Goal: Task Accomplishment & Management: Manage account settings

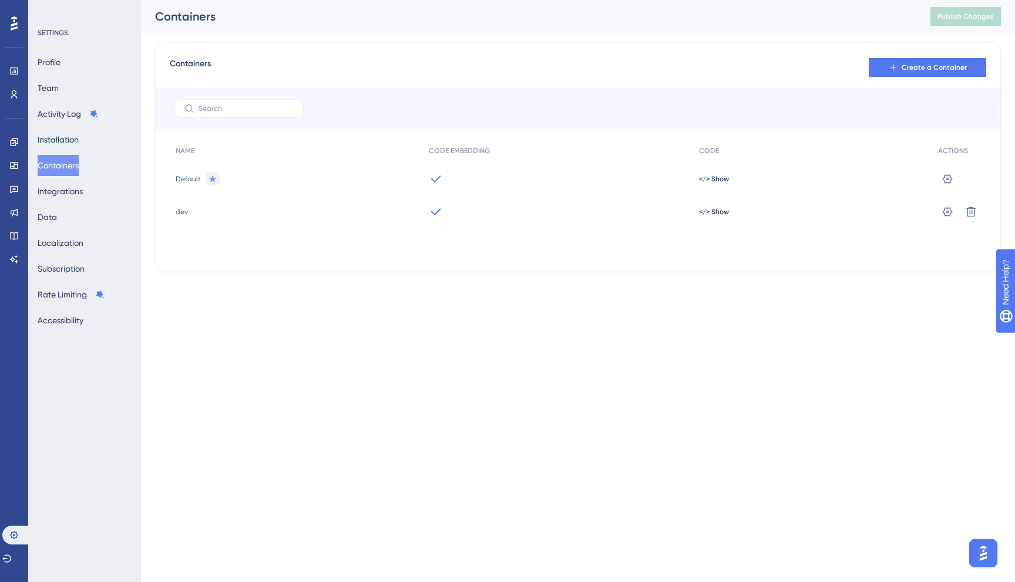
click at [90, 70] on div "Profile Team Activity Log Installation Containers Integrations Data Localizatio…" at bounding box center [85, 191] width 95 height 279
click at [58, 61] on button "Profile" at bounding box center [49, 62] width 23 height 21
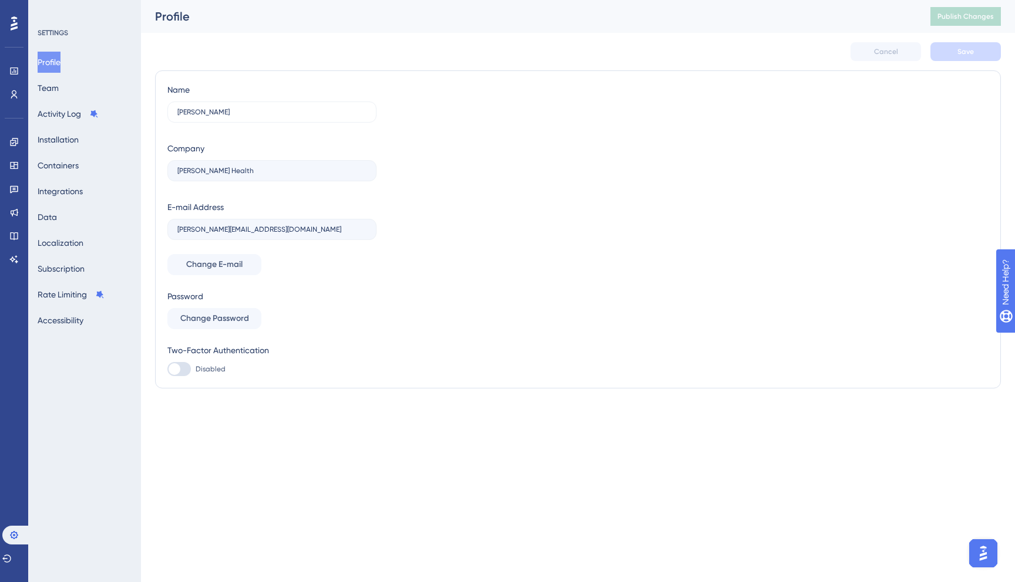
click at [16, 0] on html "✨ Save My Spot!✨" at bounding box center [508, 272] width 1015 height 582
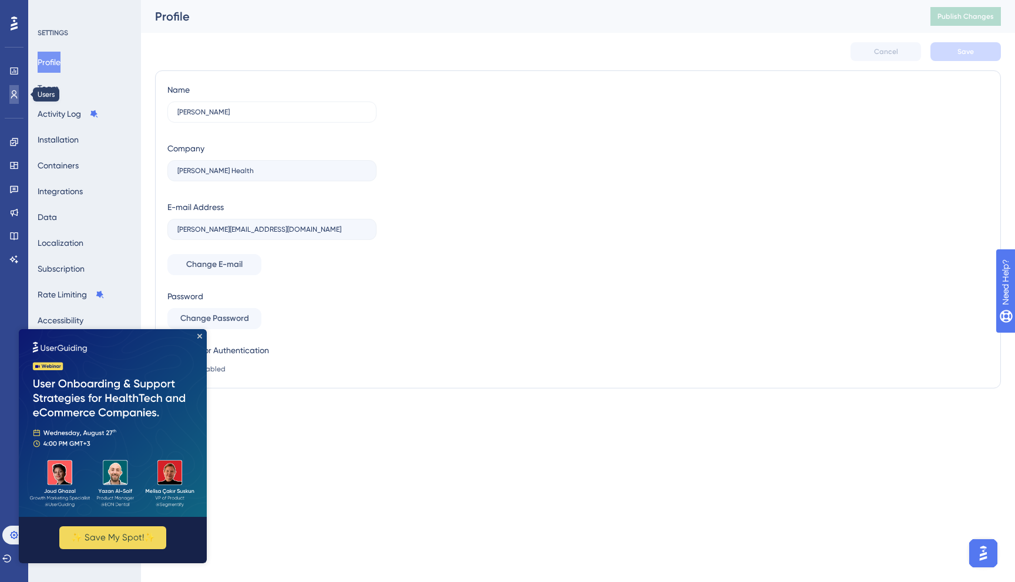
click at [15, 95] on icon at bounding box center [13, 94] width 9 height 9
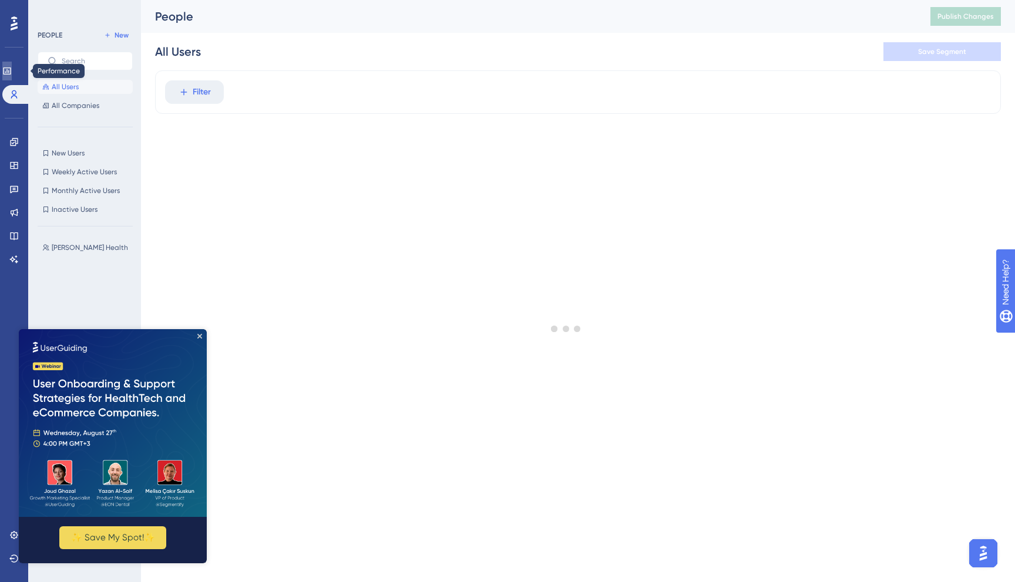
click at [11, 74] on icon at bounding box center [7, 71] width 8 height 7
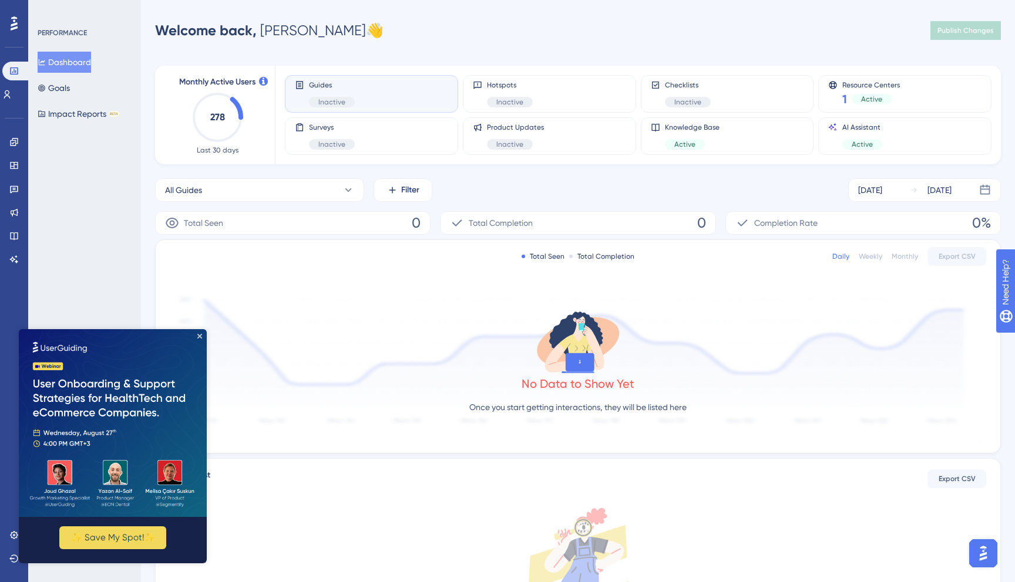
click at [13, 104] on div "Engagement Widgets Feedback Product Updates Knowledge Base AI Assistant" at bounding box center [14, 186] width 19 height 165
click at [12, 97] on icon at bounding box center [6, 94] width 9 height 9
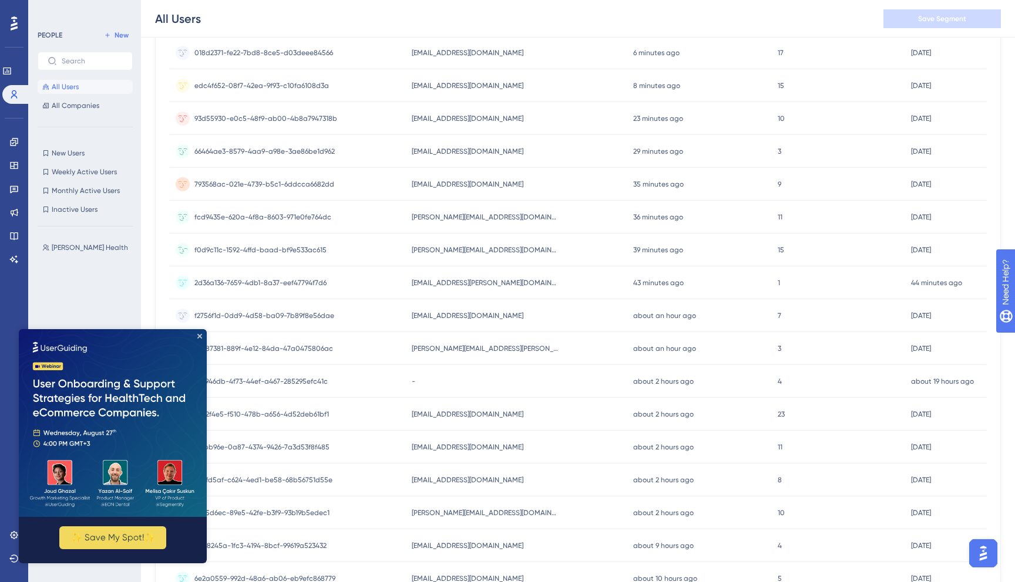
scroll to position [237, 0]
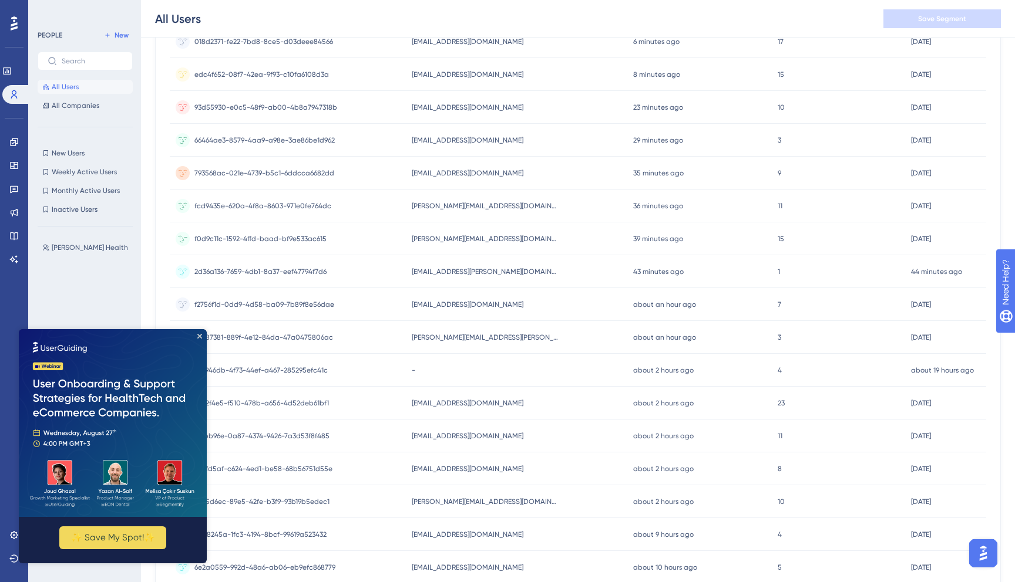
click at [382, 243] on div "f0d9c11c-1592-4ffd-baad-bf9e533ac615 f0d9c11c-1592-4ffd-baad-bf9e533ac615" at bounding box center [288, 239] width 236 height 33
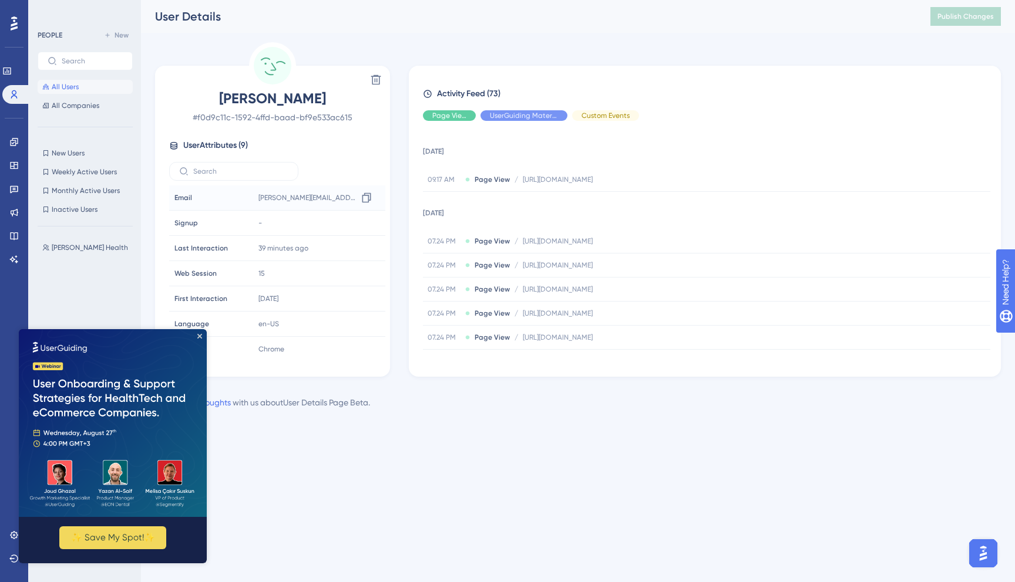
scroll to position [55, 0]
click at [198, 336] on icon "Close Preview" at bounding box center [199, 336] width 5 height 5
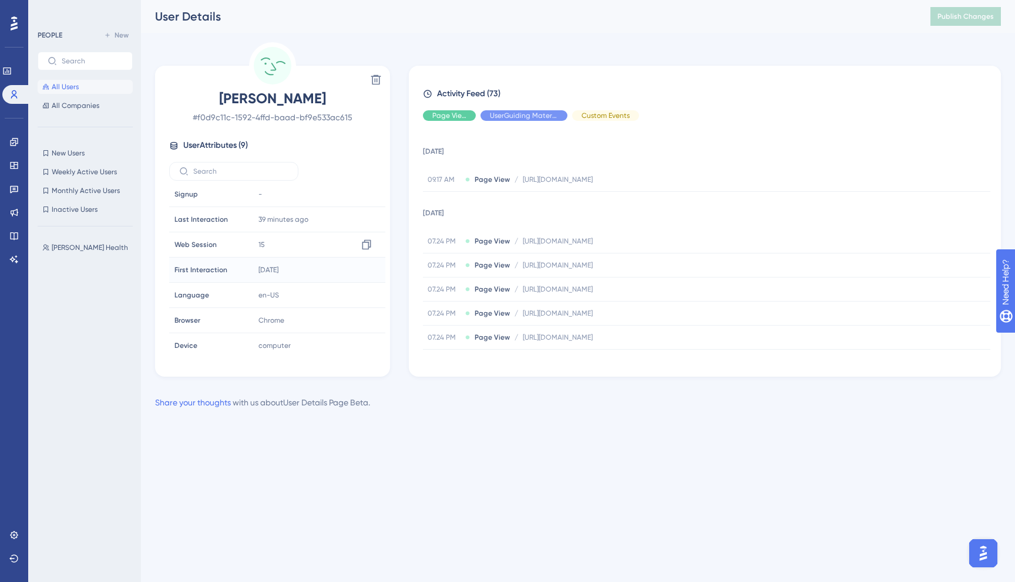
scroll to position [0, 0]
click at [237, 147] on span "User Attributes ( 9 )" at bounding box center [215, 146] width 65 height 14
click at [10, 71] on icon at bounding box center [7, 71] width 8 height 7
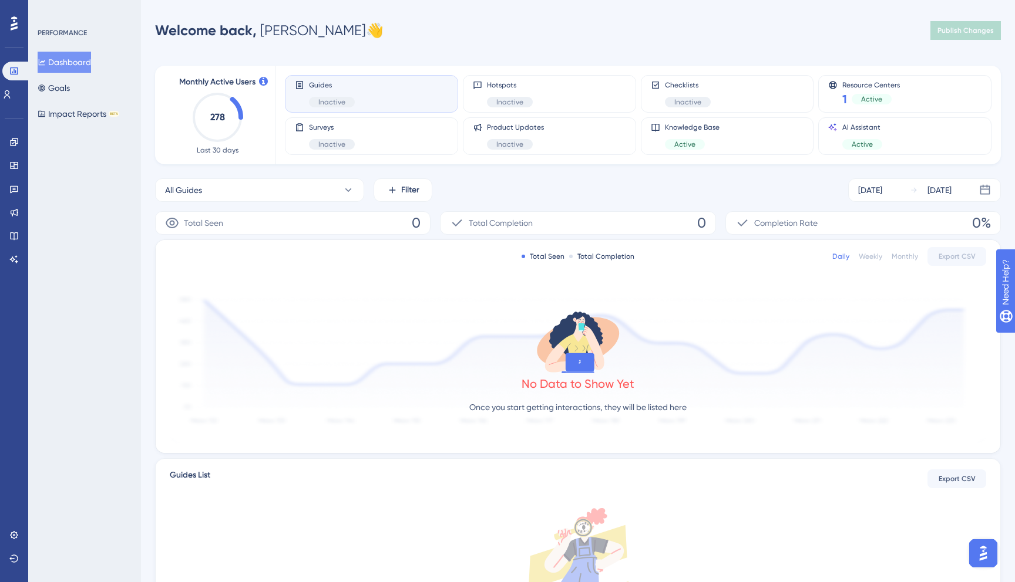
click at [5, 27] on div at bounding box center [14, 23] width 19 height 19
click at [90, 80] on div "Dashboard Goals Impact Reports BETA" at bounding box center [85, 88] width 95 height 73
click at [90, 89] on div "Dashboard Goals Impact Reports BETA" at bounding box center [85, 88] width 95 height 73
click at [49, 89] on icon at bounding box center [48, 88] width 7 height 7
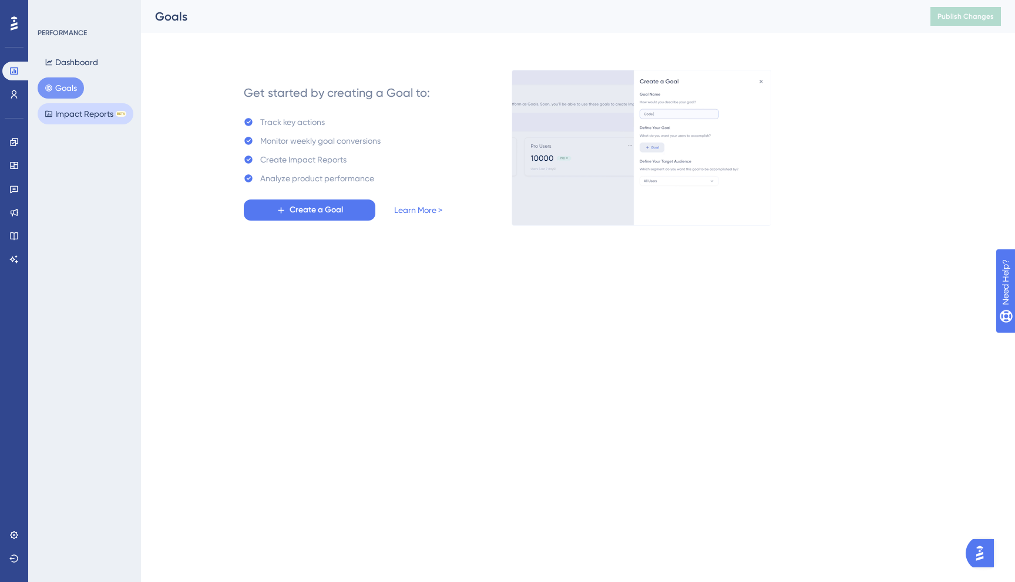
click at [50, 115] on icon at bounding box center [48, 114] width 7 height 6
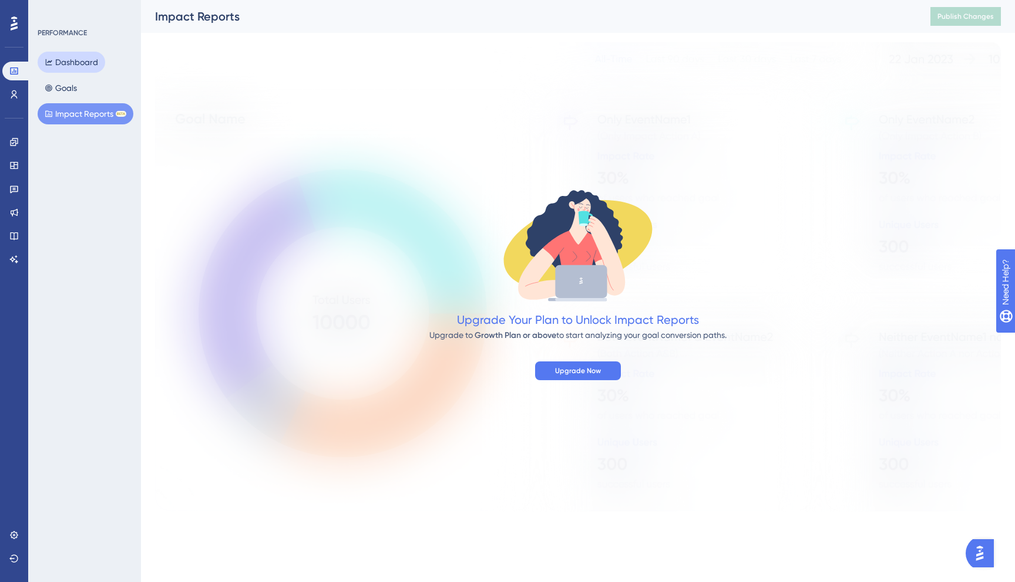
click at [86, 60] on button "Dashboard" at bounding box center [72, 62] width 68 height 21
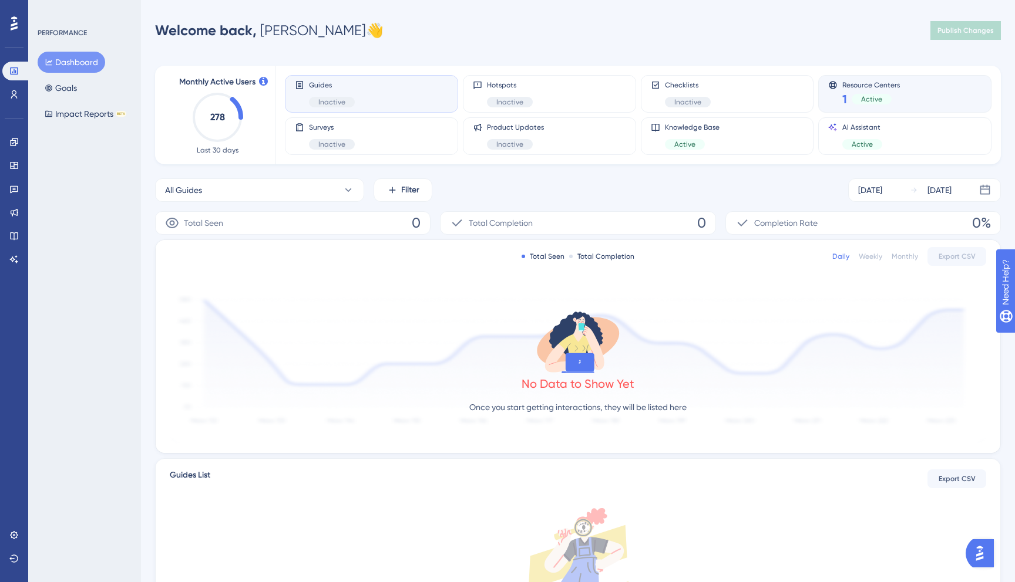
click at [957, 97] on div "Resource Centers 1 Active" at bounding box center [904, 93] width 153 height 27
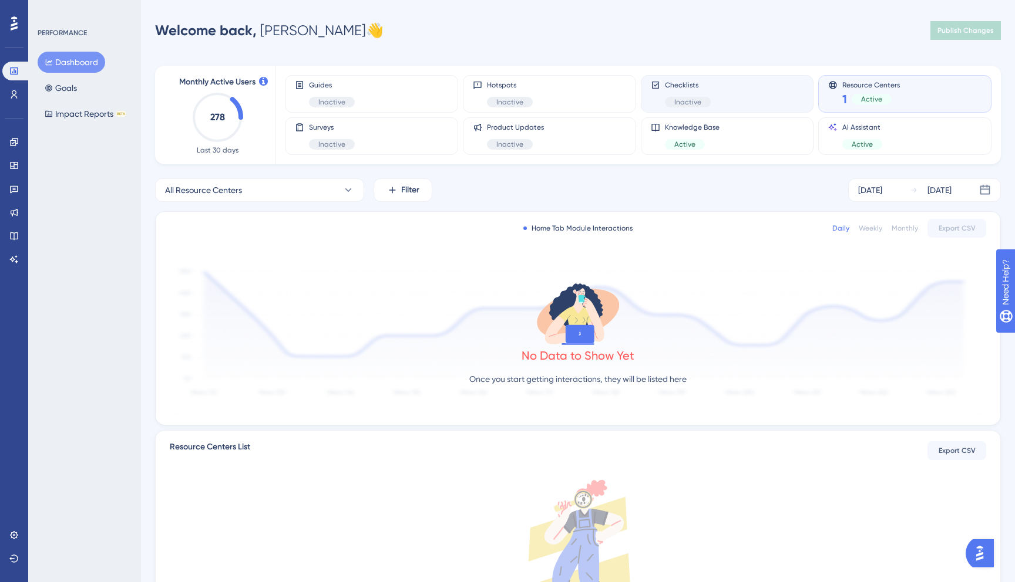
click at [764, 96] on div "Checklists Inactive" at bounding box center [727, 93] width 153 height 27
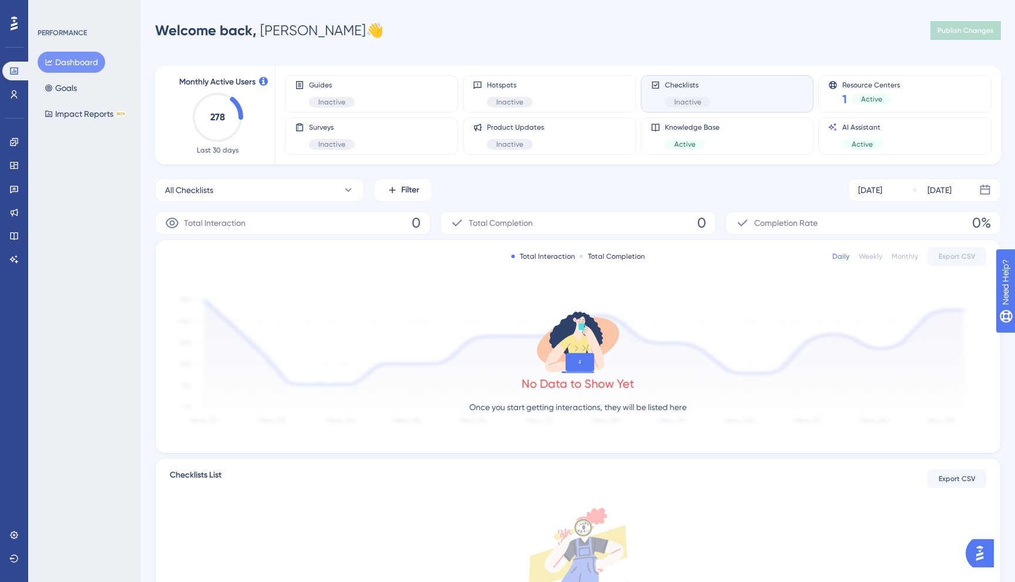
click at [18, 23] on div at bounding box center [14, 23] width 19 height 19
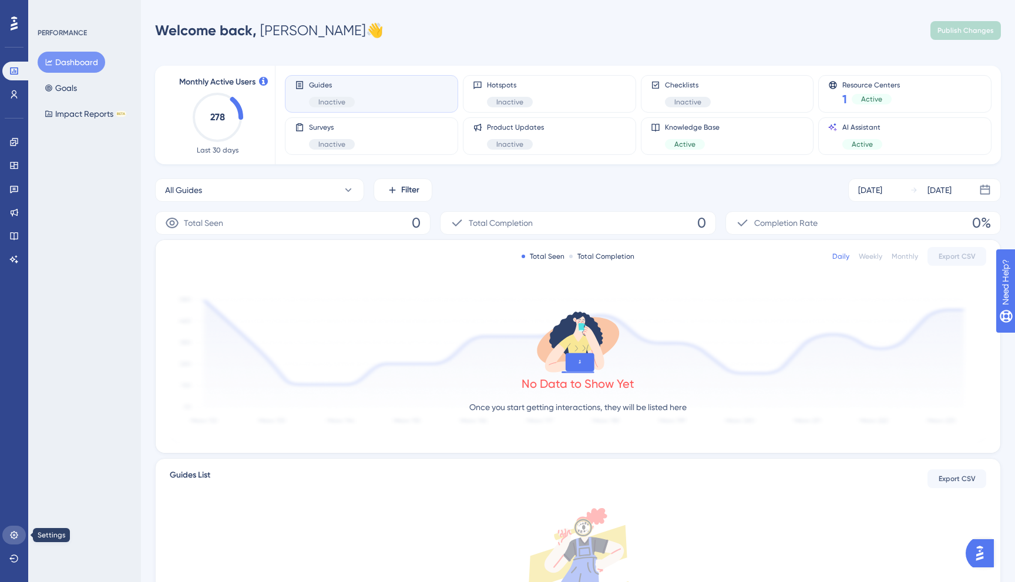
click at [17, 537] on icon at bounding box center [13, 535] width 9 height 9
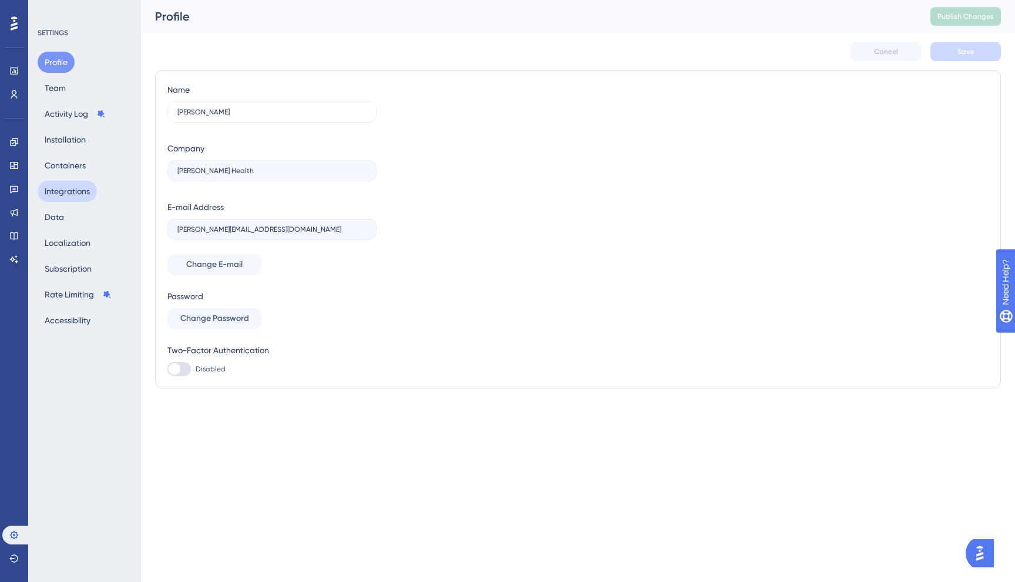
click at [94, 184] on button "Integrations" at bounding box center [67, 191] width 59 height 21
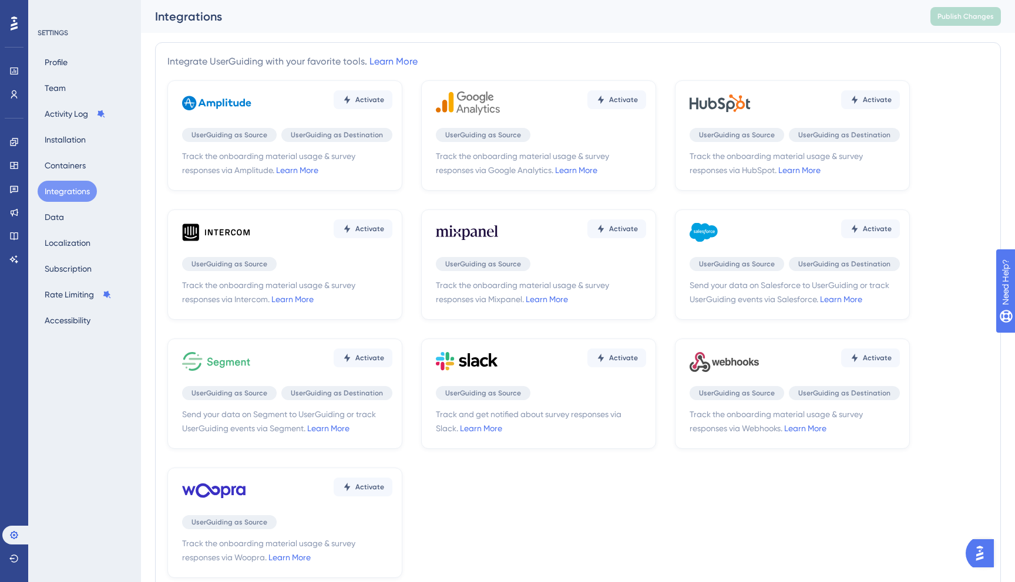
click at [96, 153] on div "Profile Team Activity Log Installation Containers Integrations Data Localizatio…" at bounding box center [85, 191] width 95 height 279
click at [69, 168] on button "Containers" at bounding box center [65, 165] width 55 height 21
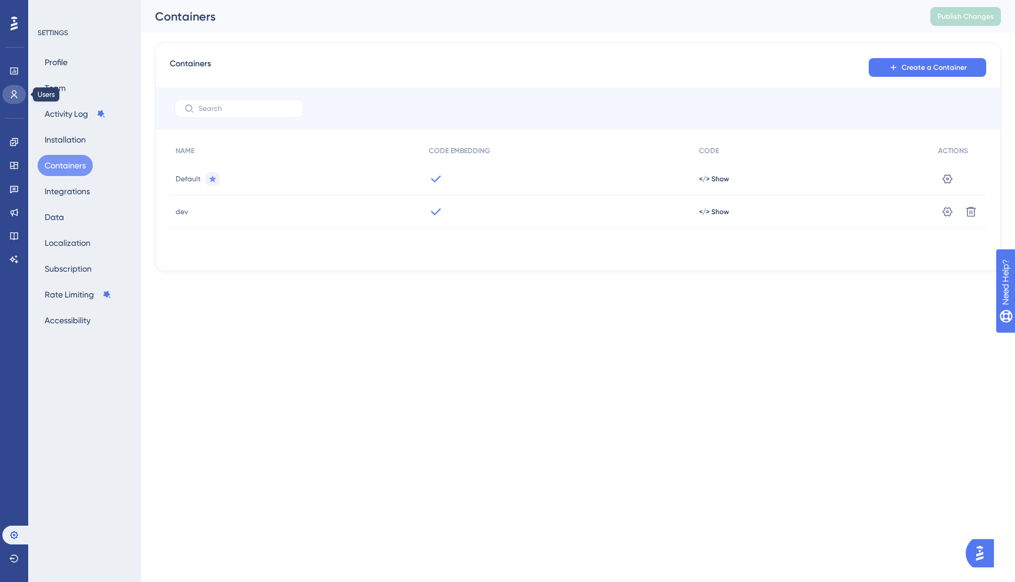
click at [19, 93] on link at bounding box center [13, 94] width 23 height 19
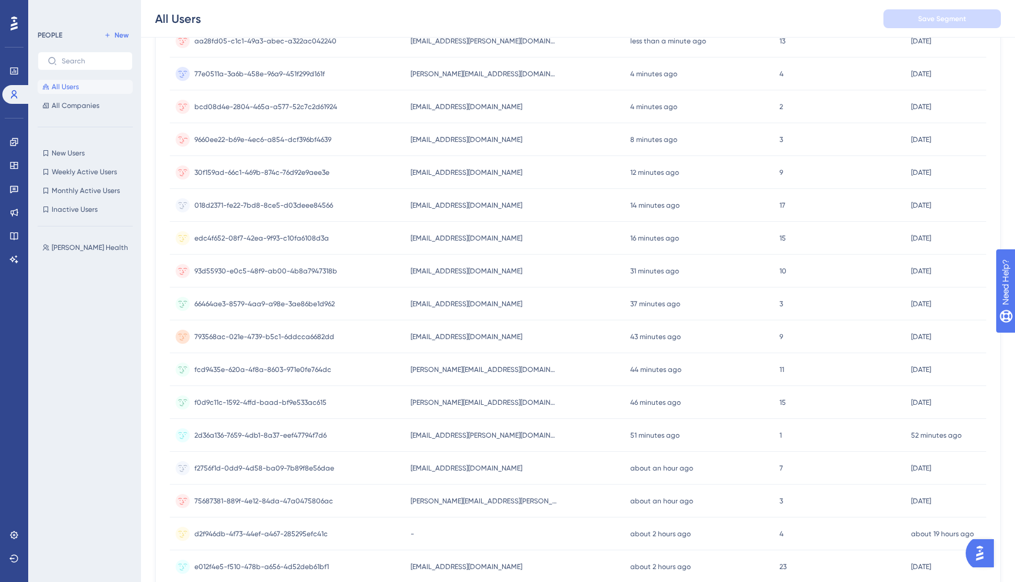
scroll to position [253, 0]
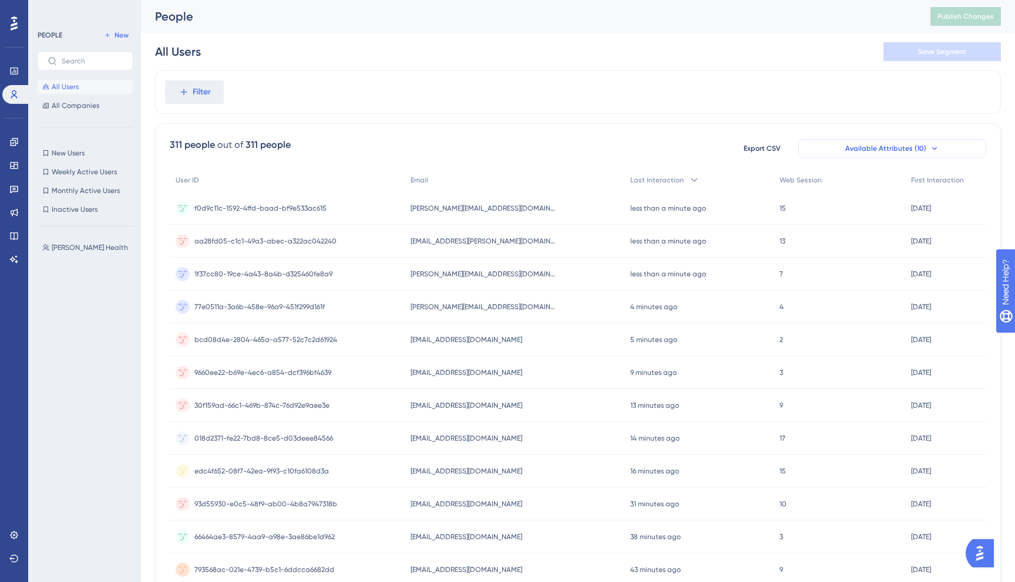
click at [873, 150] on span "Available Attributes (10)" at bounding box center [885, 148] width 81 height 9
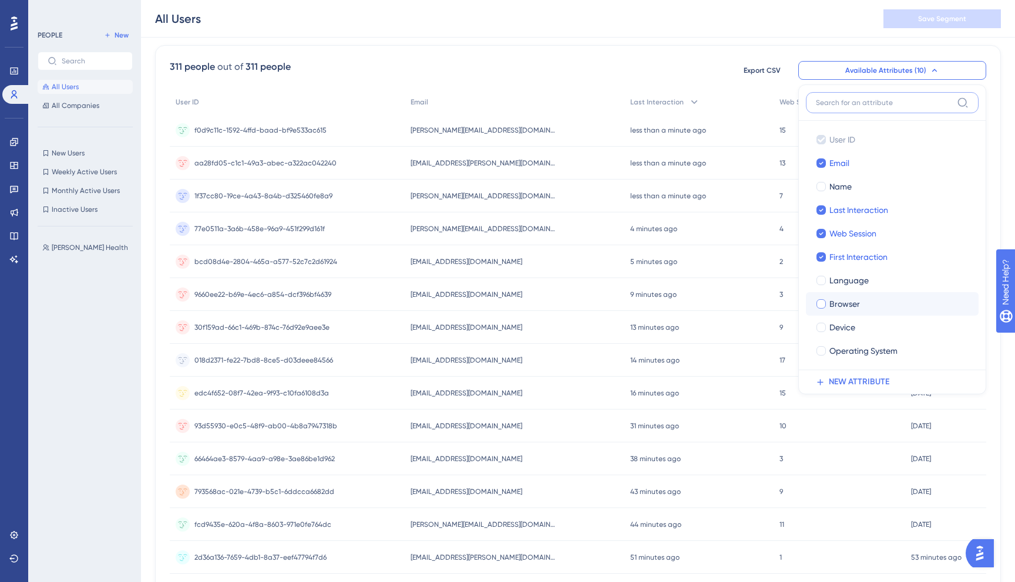
scroll to position [83, 0]
click at [867, 385] on span "NEW ATTRIBUTE" at bounding box center [859, 382] width 60 height 14
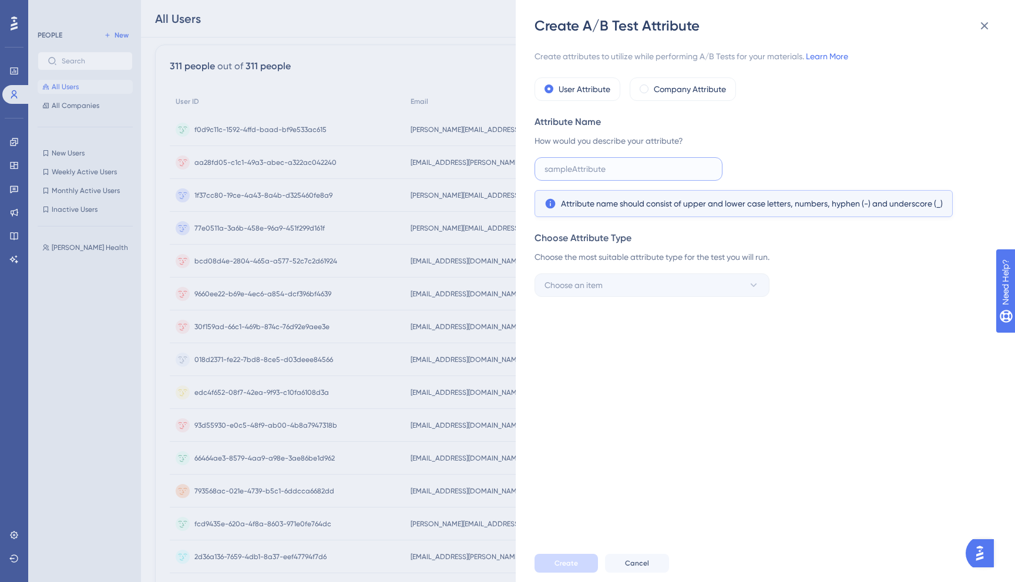
click at [627, 166] on input "text" at bounding box center [628, 169] width 168 height 13
type input "d"
type input "env"
click at [642, 292] on button "Choose an item" at bounding box center [651, 285] width 235 height 23
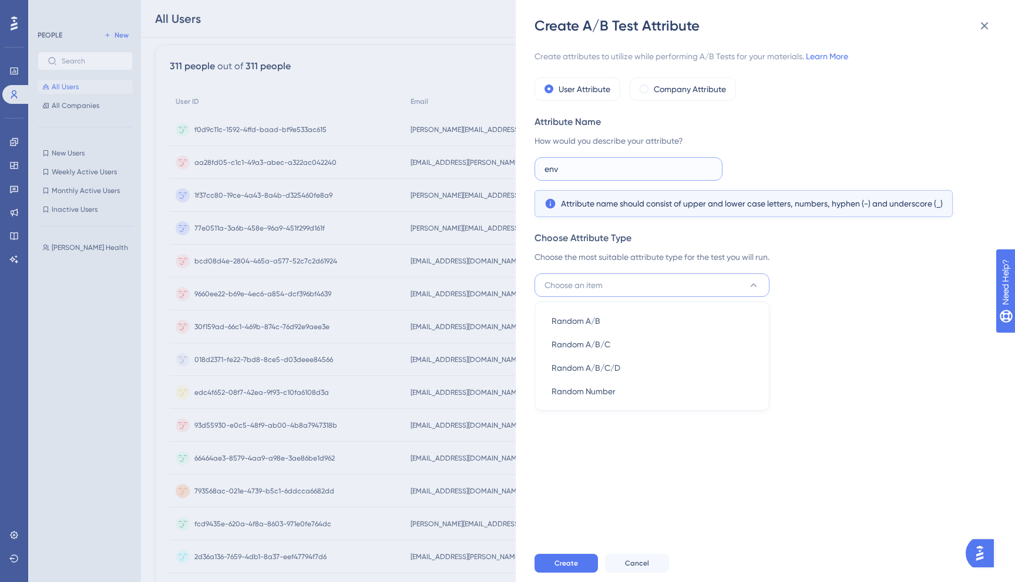
click at [647, 167] on input "env" at bounding box center [628, 169] width 168 height 13
click at [672, 89] on label "Company Attribute" at bounding box center [690, 89] width 72 height 14
click at [608, 87] on label "User Attribute" at bounding box center [584, 89] width 52 height 14
click at [568, 174] on input "env" at bounding box center [628, 169] width 168 height 13
click at [578, 560] on button "Create" at bounding box center [565, 563] width 63 height 19
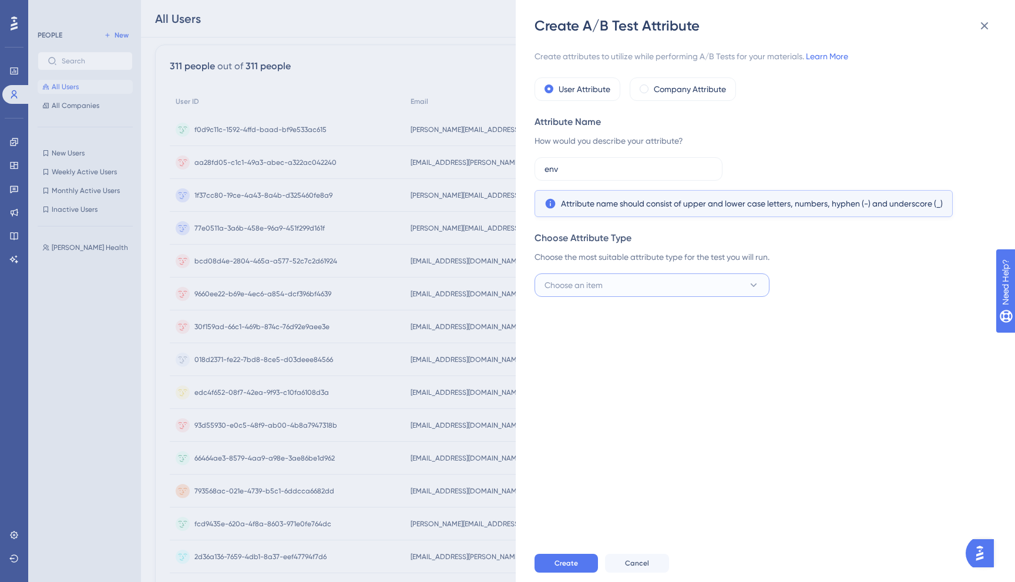
click at [614, 291] on button "Choose an item" at bounding box center [651, 285] width 235 height 23
click at [611, 317] on div "Random A/B Random A/B" at bounding box center [651, 320] width 201 height 23
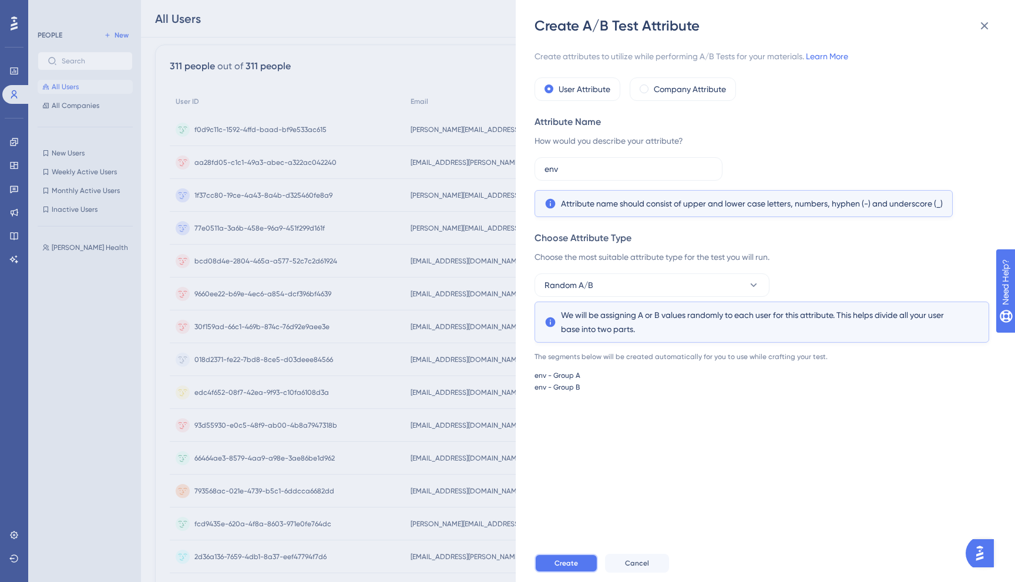
click at [558, 557] on button "Create" at bounding box center [565, 563] width 63 height 19
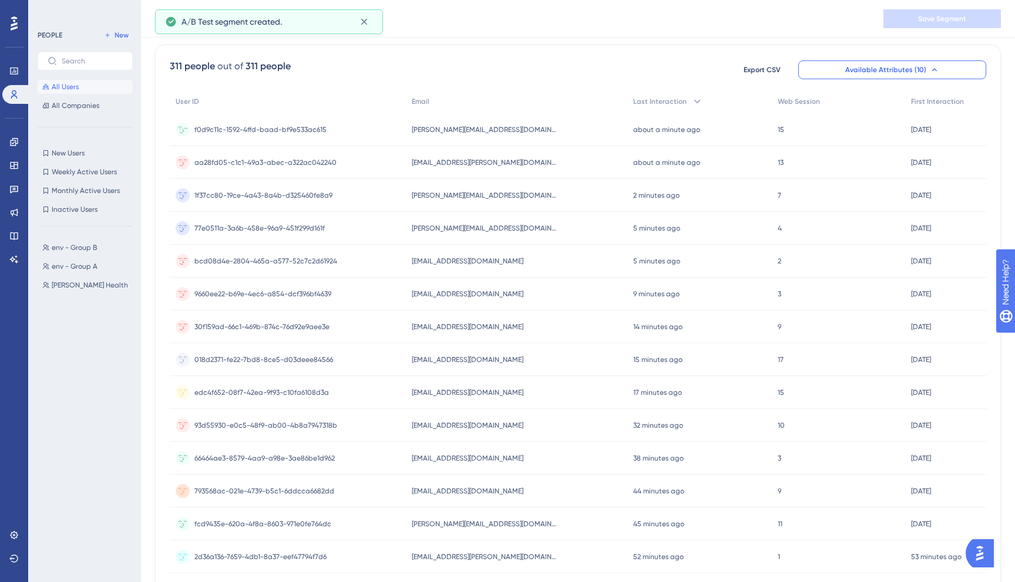
click at [585, 128] on div "[PERSON_NAME][EMAIL_ADDRESS][DOMAIN_NAME] [PERSON_NAME][EMAIL_ADDRESS][DOMAIN_N…" at bounding box center [516, 129] width 221 height 33
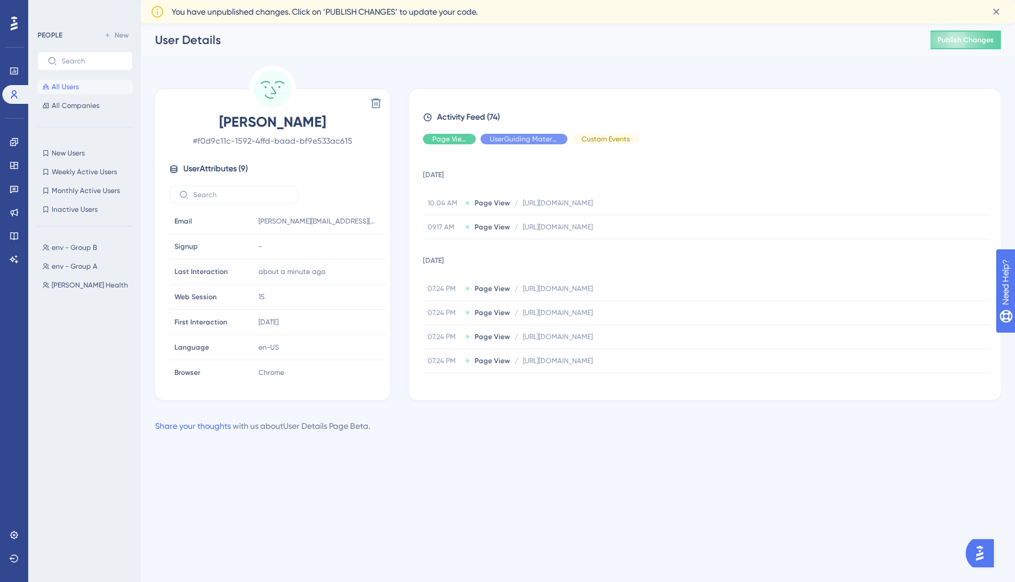
click at [961, 50] on div "User Details Publish Changes" at bounding box center [578, 39] width 874 height 33
click at [961, 40] on span "Publish Changes" at bounding box center [965, 39] width 56 height 9
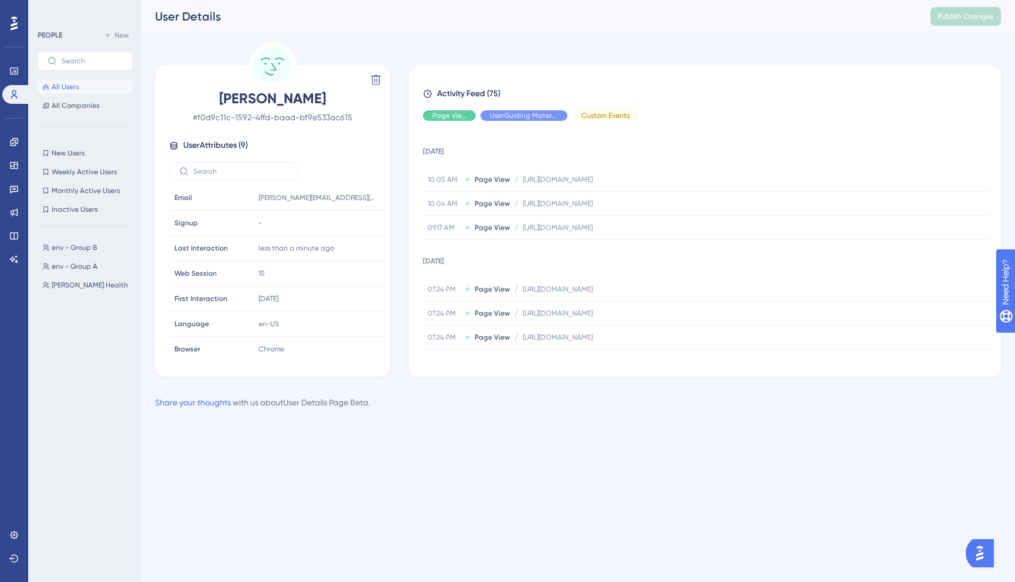
click at [100, 90] on button "All Users" at bounding box center [85, 87] width 95 height 14
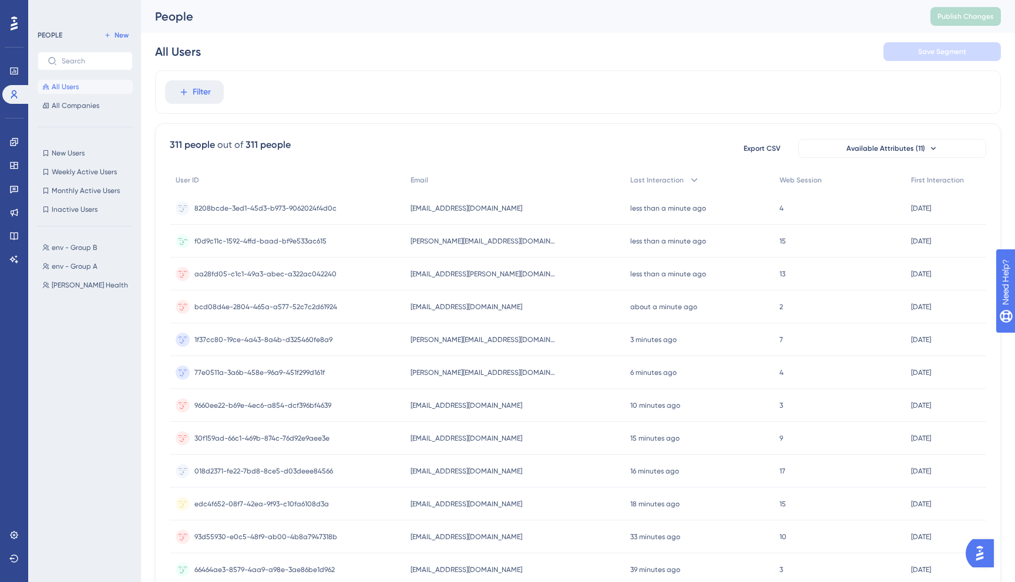
click at [265, 238] on span "f0d9c11c-1592-4ffd-baad-bf9e533ac615" at bounding box center [260, 241] width 132 height 9
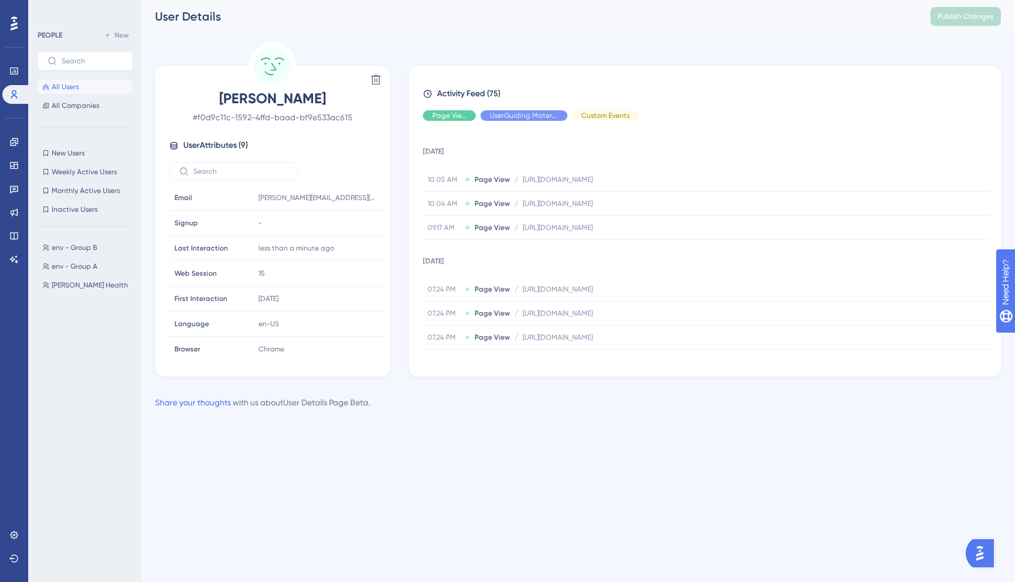
click at [60, 87] on span "All Users" at bounding box center [65, 86] width 27 height 9
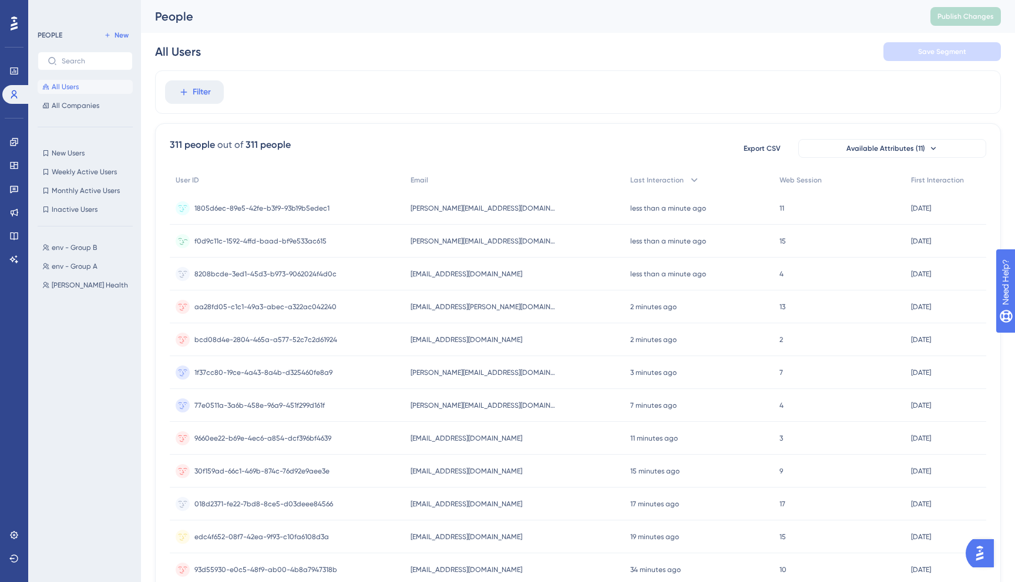
click at [494, 245] on span "[PERSON_NAME][EMAIL_ADDRESS][DOMAIN_NAME]" at bounding box center [483, 241] width 147 height 9
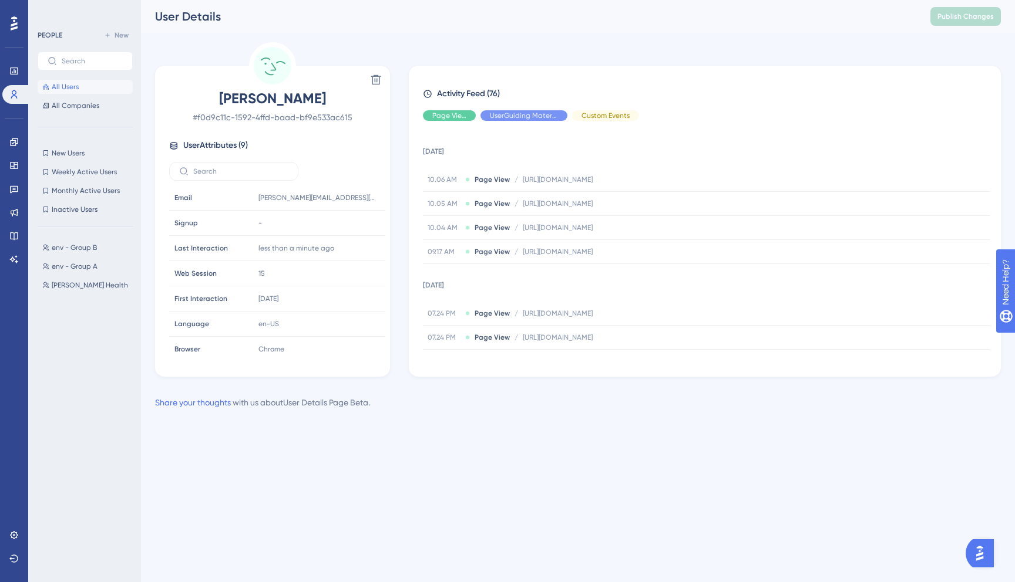
click at [274, 51] on circle at bounding box center [273, 66] width 38 height 38
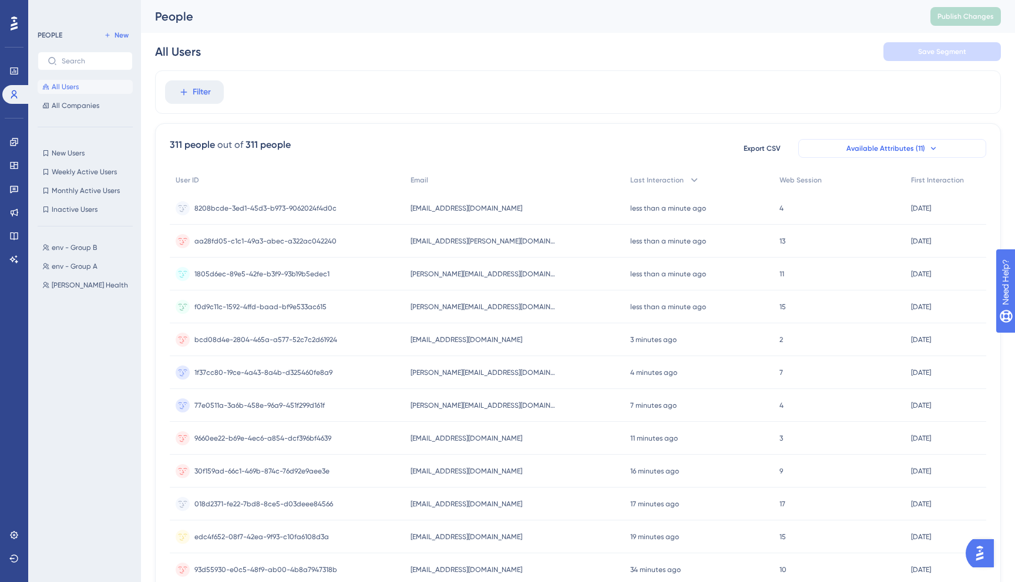
click at [938, 151] on button "Available Attributes (11)" at bounding box center [892, 148] width 188 height 19
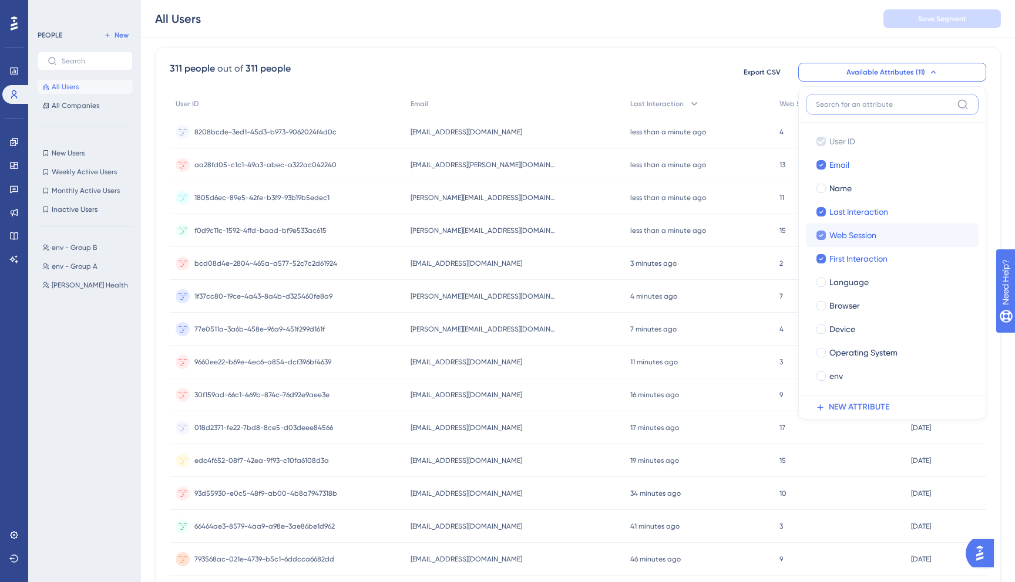
scroll to position [88, 0]
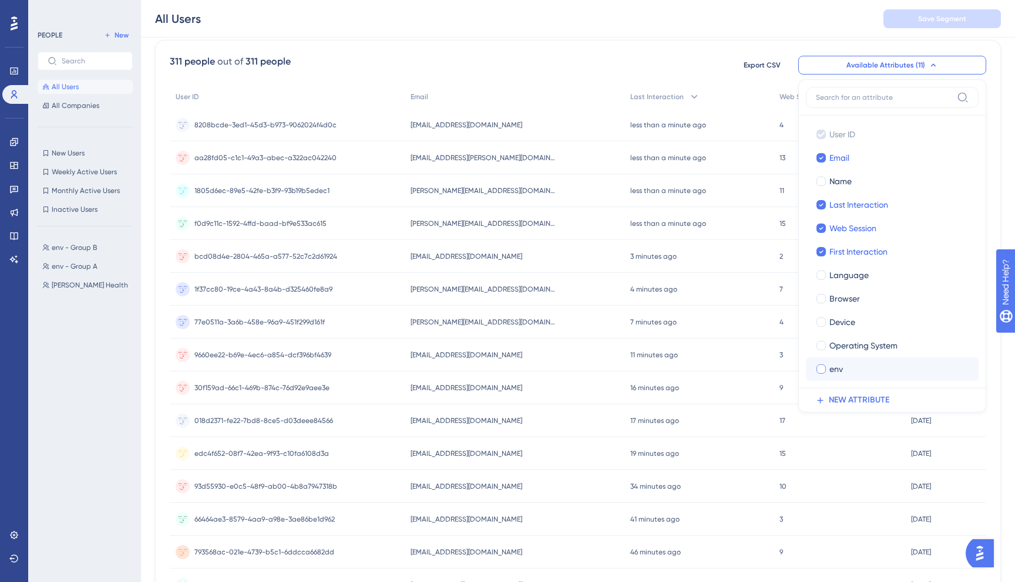
click at [835, 366] on span "env" at bounding box center [836, 369] width 14 height 14
checkbox input "true"
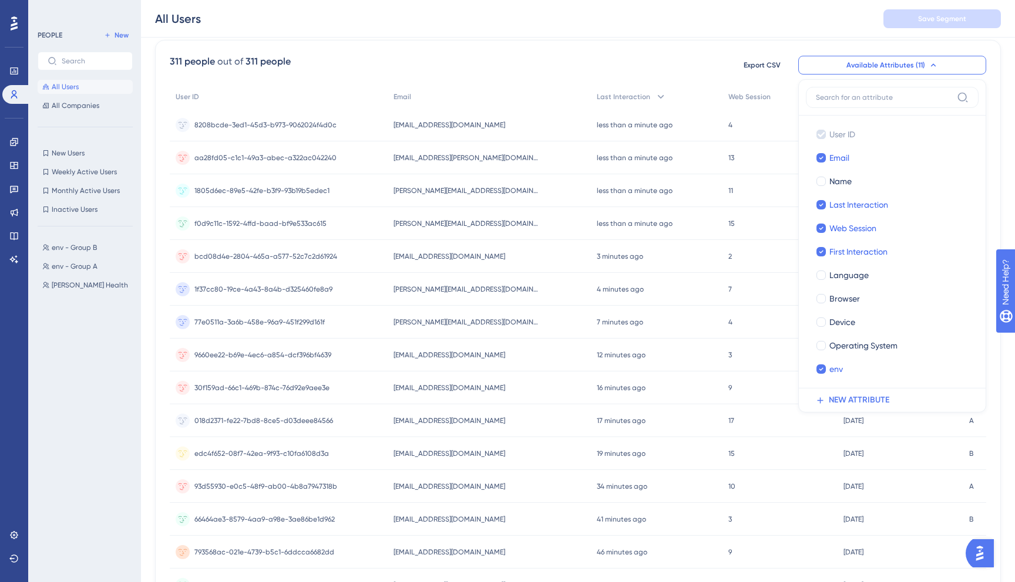
click at [692, 41] on div "311 people out of 311 people Export CSV Available Attributes (11) User ID User …" at bounding box center [578, 429] width 846 height 779
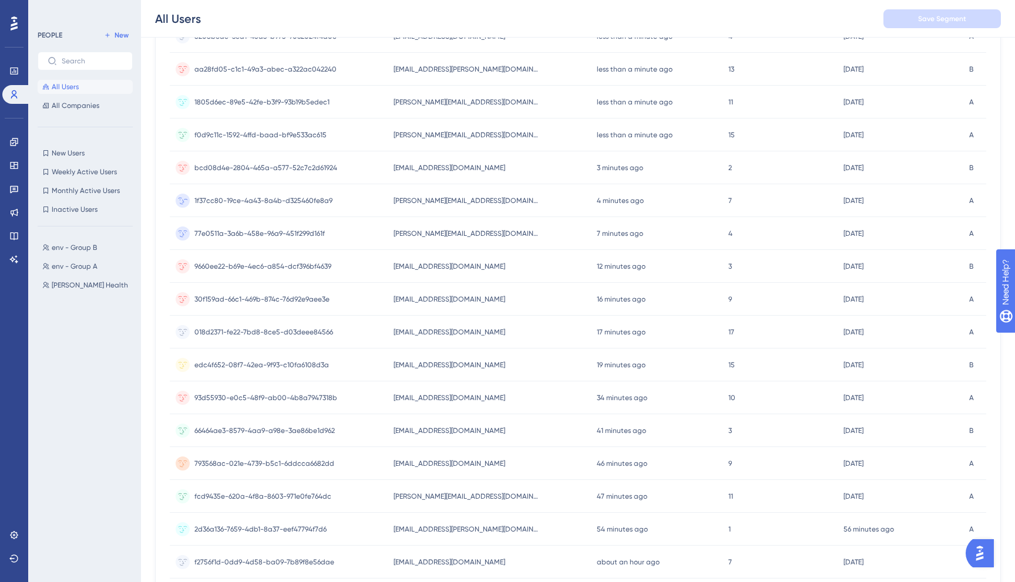
scroll to position [0, 0]
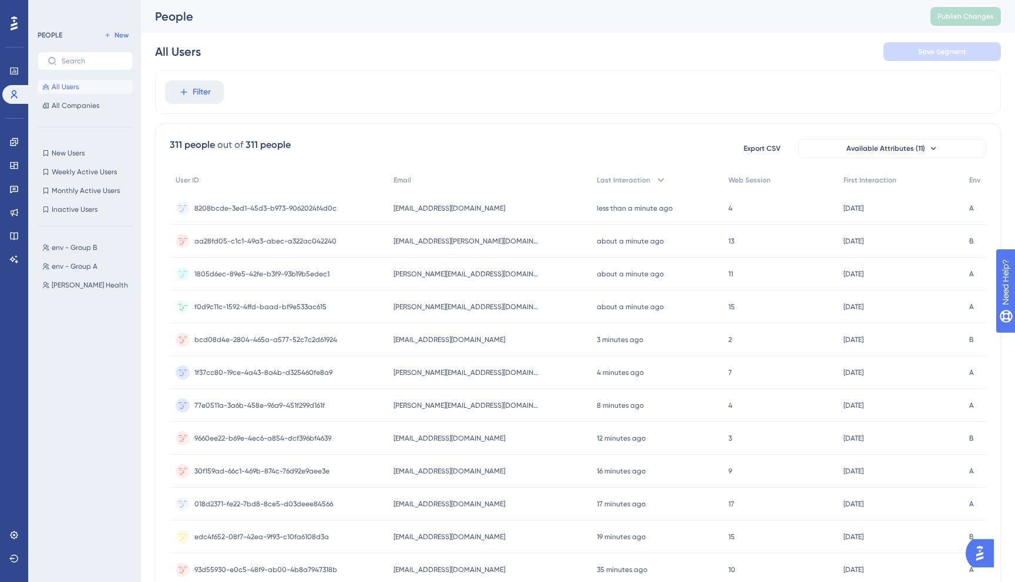
click at [467, 314] on div "michel@crosbyhealth.com michel@crosbyhealth.com" at bounding box center [489, 307] width 203 height 33
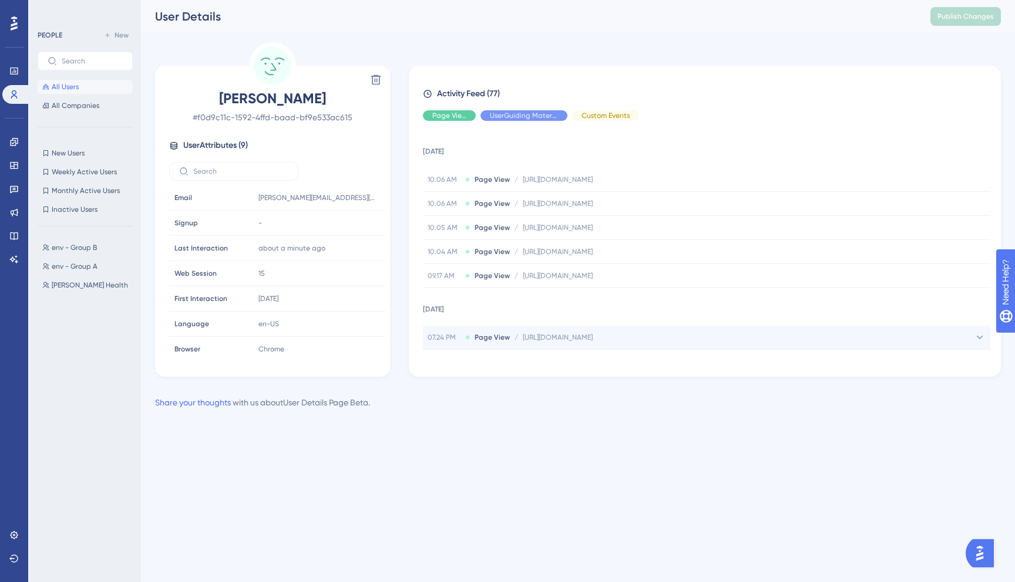
click at [470, 343] on div "07.24 PM Page View / https://dev.crosbyhealth.com/guide/assessments https://dev…" at bounding box center [706, 337] width 567 height 23
click at [183, 135] on div "Michel Sena # f0d9c11c-1592-4ffd-baad-bf9e533ac615 User Attributes ( 9 ) Email …" at bounding box center [272, 223] width 225 height 269
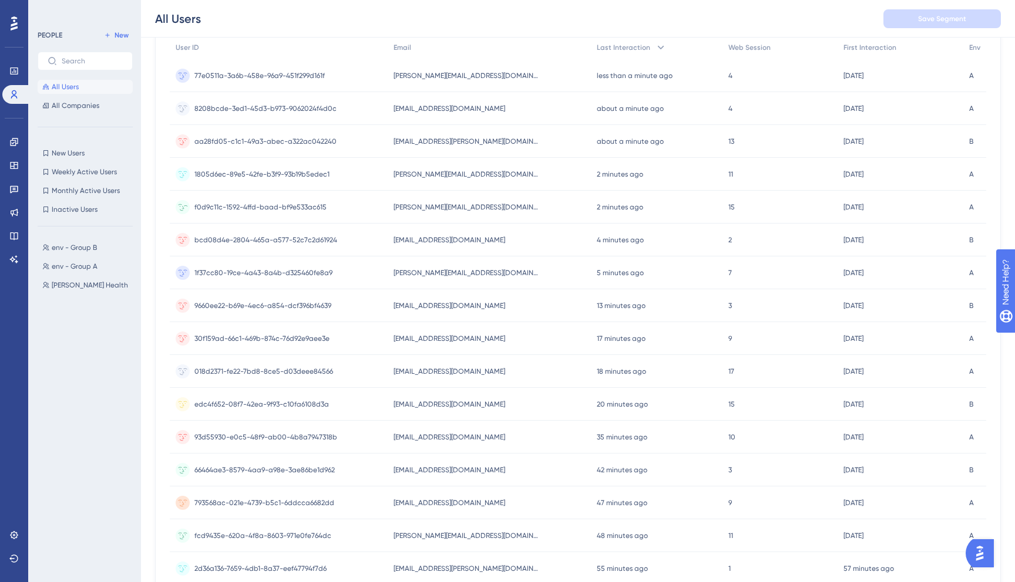
scroll to position [141, 0]
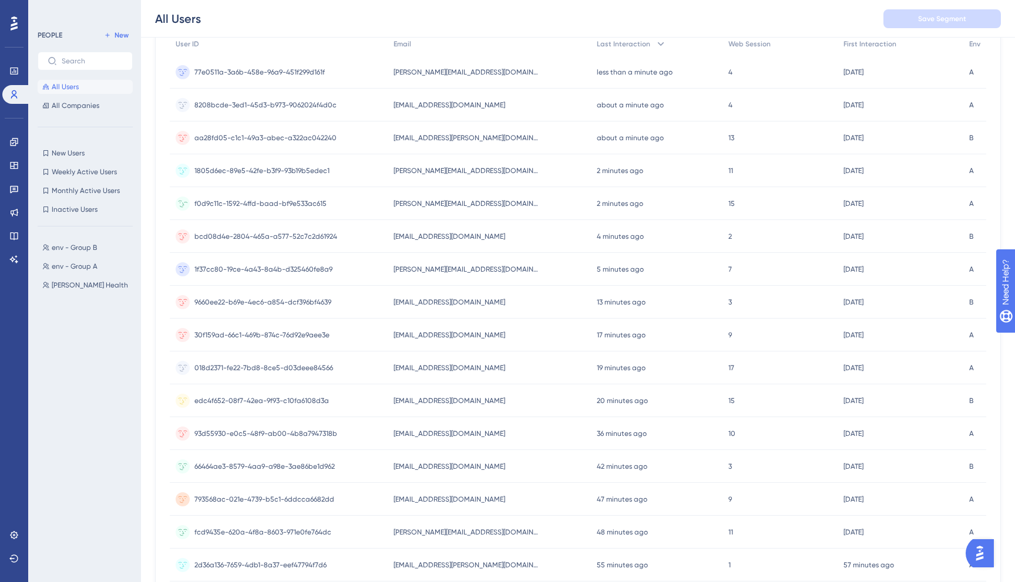
click at [496, 210] on div "michel@crosbyhealth.com michel@crosbyhealth.com" at bounding box center [489, 203] width 203 height 33
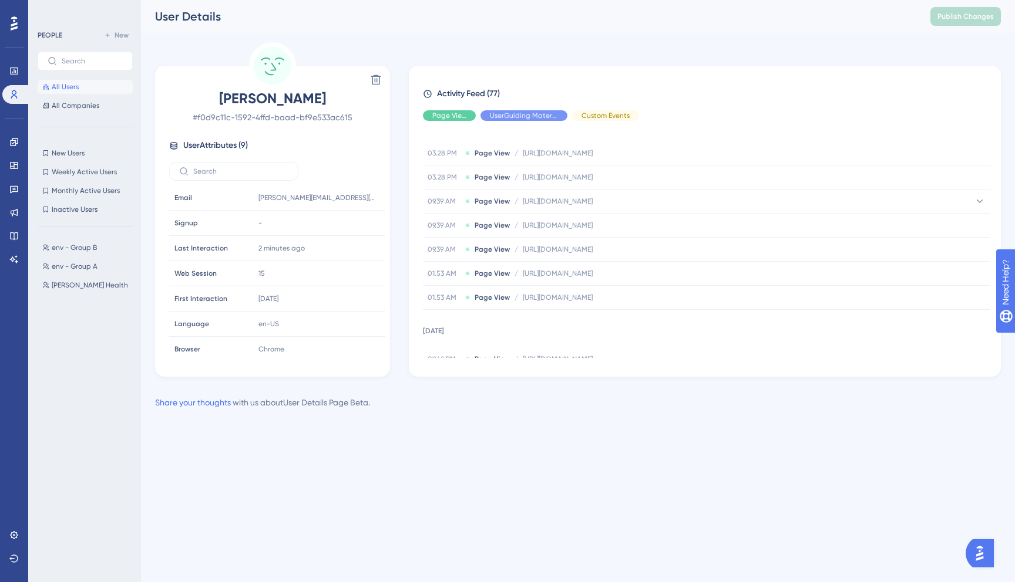
scroll to position [1992, 0]
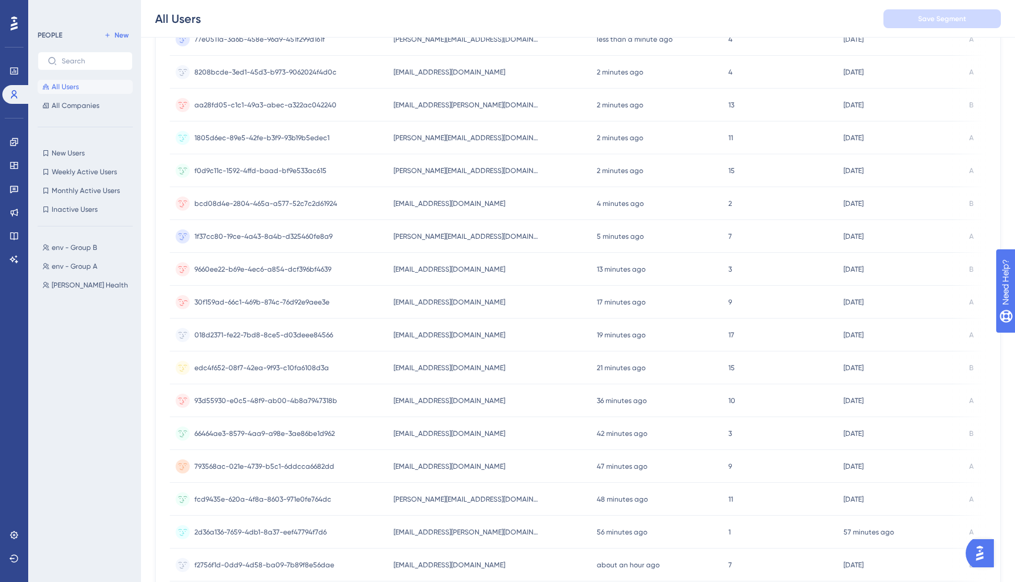
scroll to position [231, 0]
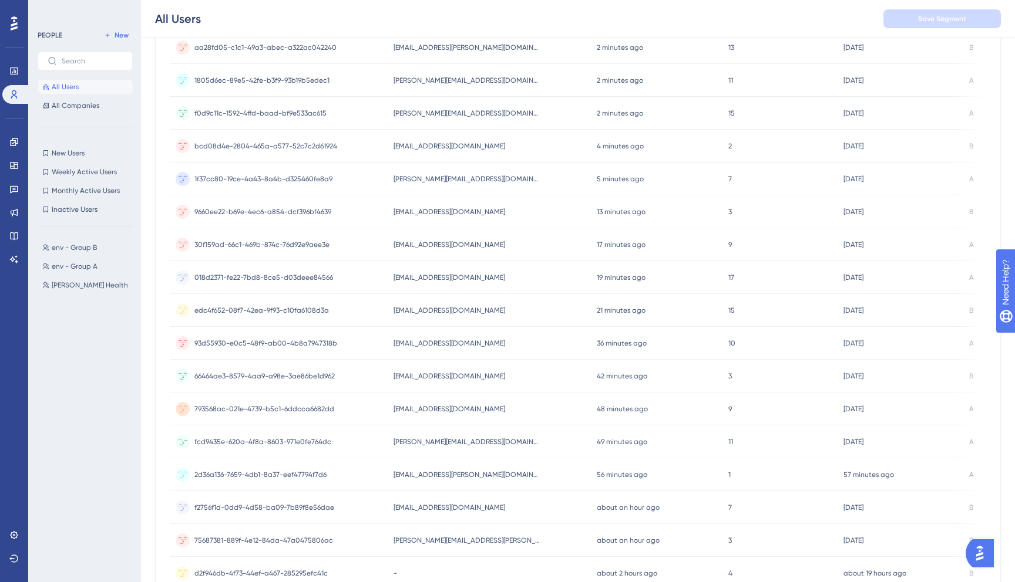
click at [243, 444] on span "fcd9435e-620a-4f8a-8603-971e0fe764dc" at bounding box center [262, 441] width 137 height 9
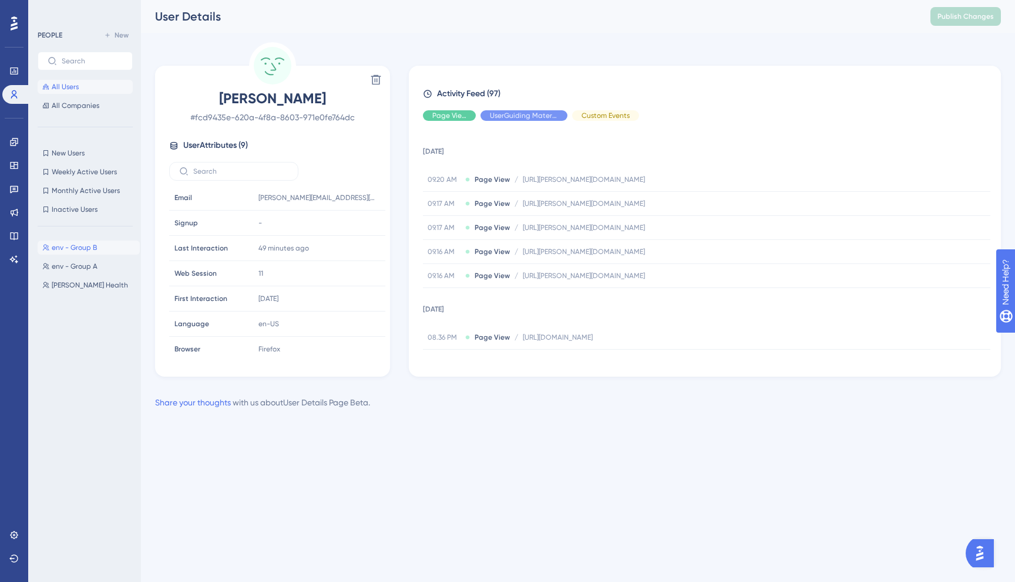
click at [87, 241] on button "env - Group B env - Group B" at bounding box center [89, 248] width 102 height 14
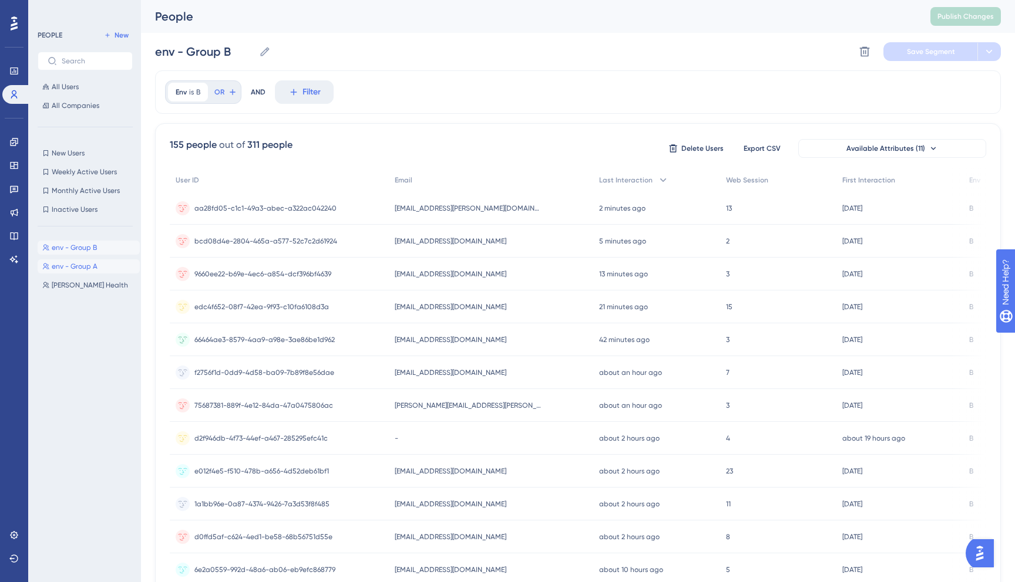
click at [69, 266] on span "env - Group A" at bounding box center [75, 266] width 46 height 9
click at [79, 247] on span "env - Group B" at bounding box center [74, 247] width 45 height 9
click at [69, 269] on span "env - Group A" at bounding box center [75, 266] width 46 height 9
type input "env - Group A"
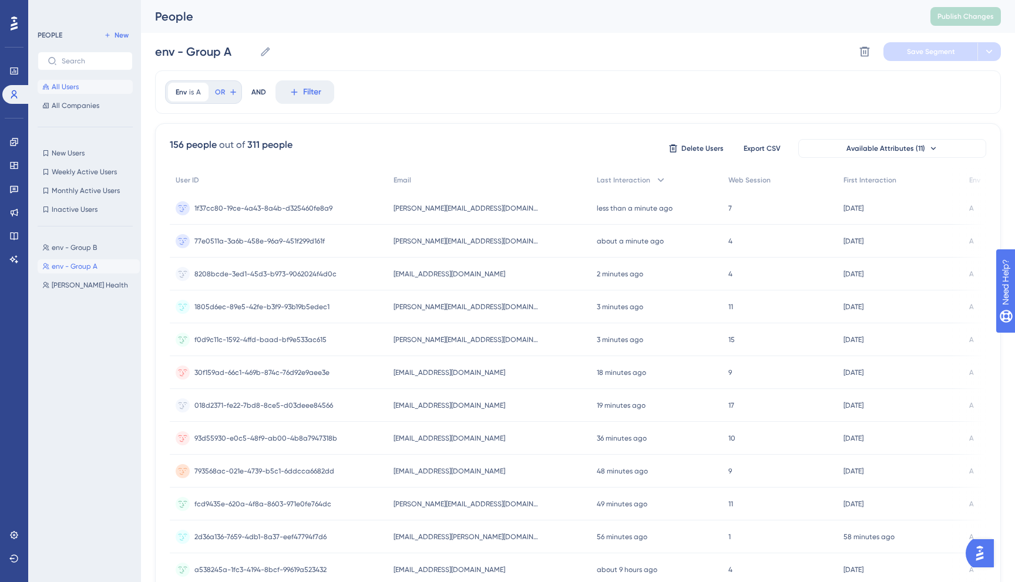
click at [75, 89] on span "All Users" at bounding box center [65, 86] width 27 height 9
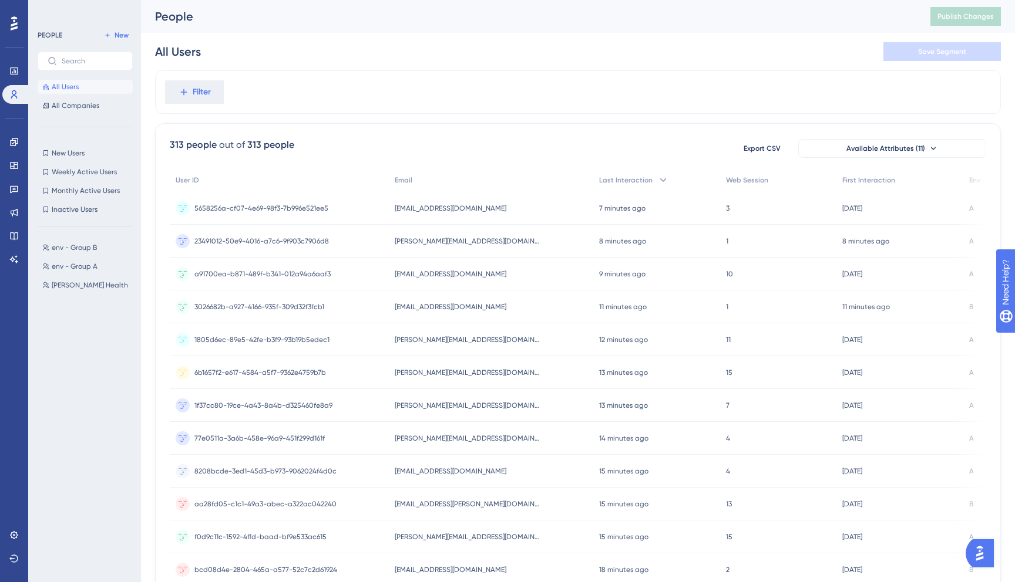
click at [101, 93] on button "All Users" at bounding box center [85, 87] width 95 height 14
click at [93, 103] on span "All Companies" at bounding box center [76, 105] width 48 height 9
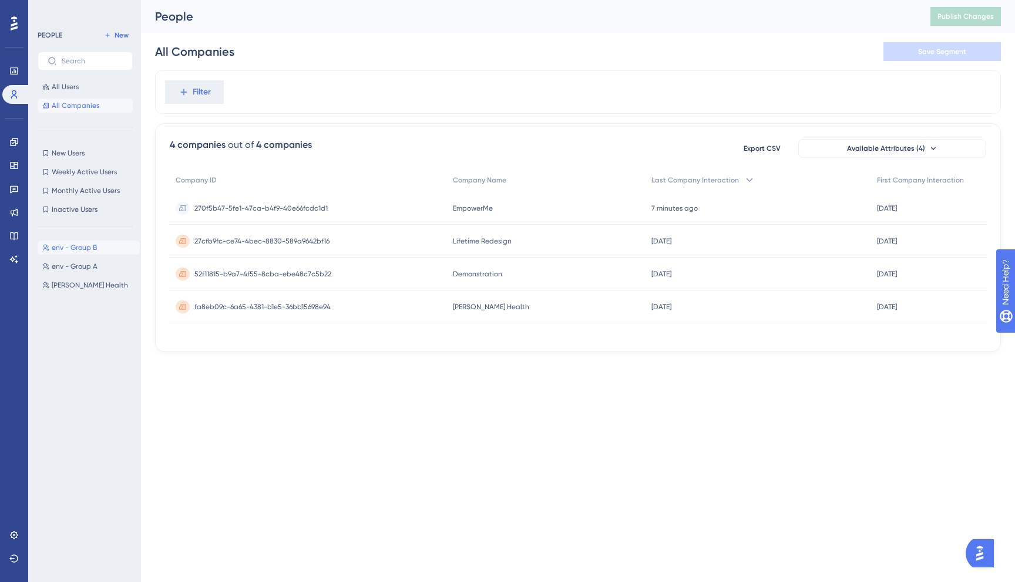
click at [103, 252] on button "env - Group B env - Group B" at bounding box center [89, 248] width 102 height 14
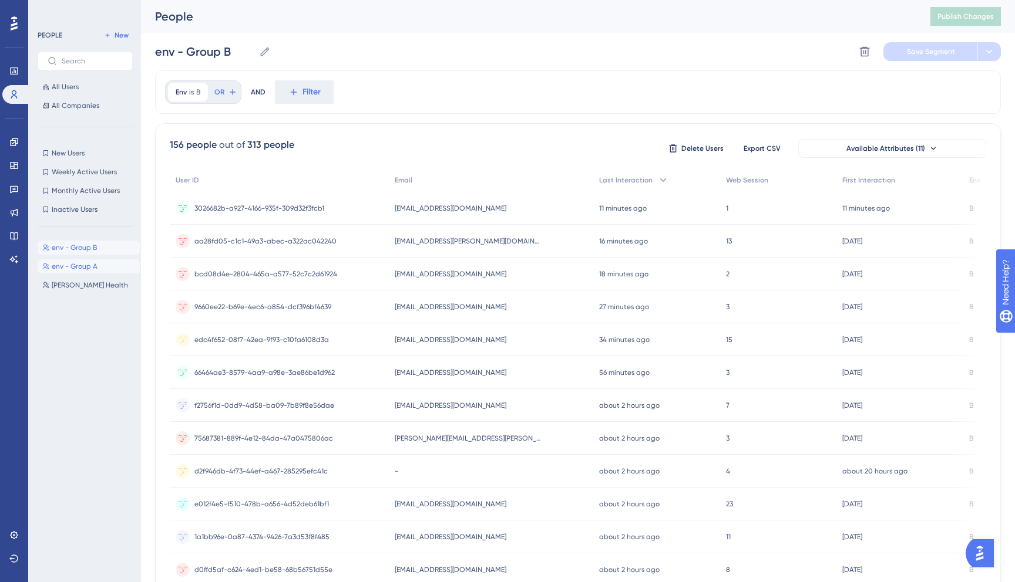
click at [93, 264] on span "env - Group A" at bounding box center [75, 266] width 46 height 9
type input "env - Group A"
click at [75, 110] on button "All Companies" at bounding box center [85, 106] width 95 height 14
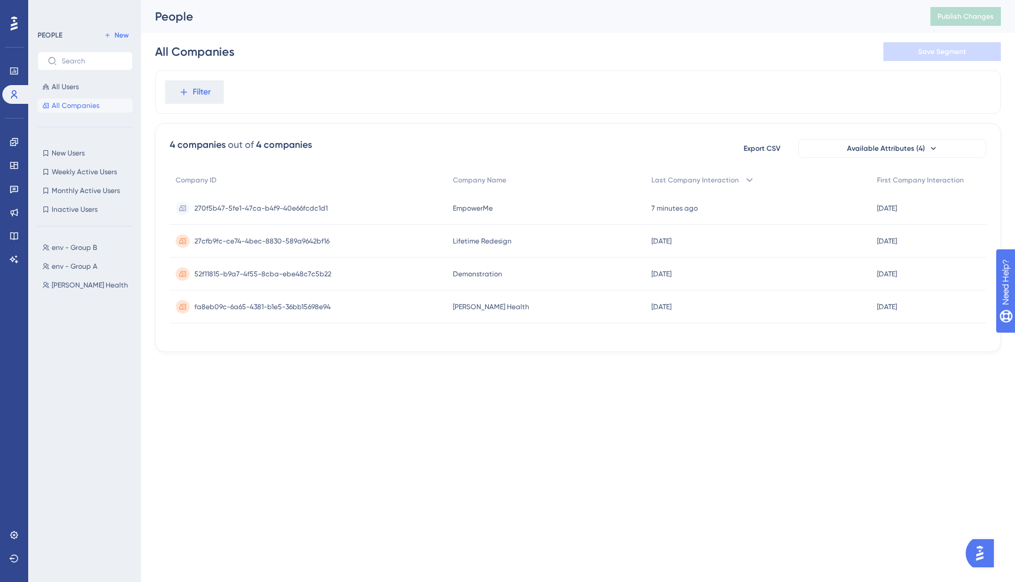
click at [85, 94] on div "All Users All Companies" at bounding box center [85, 96] width 95 height 33
click at [58, 93] on button "All Users" at bounding box center [85, 87] width 95 height 14
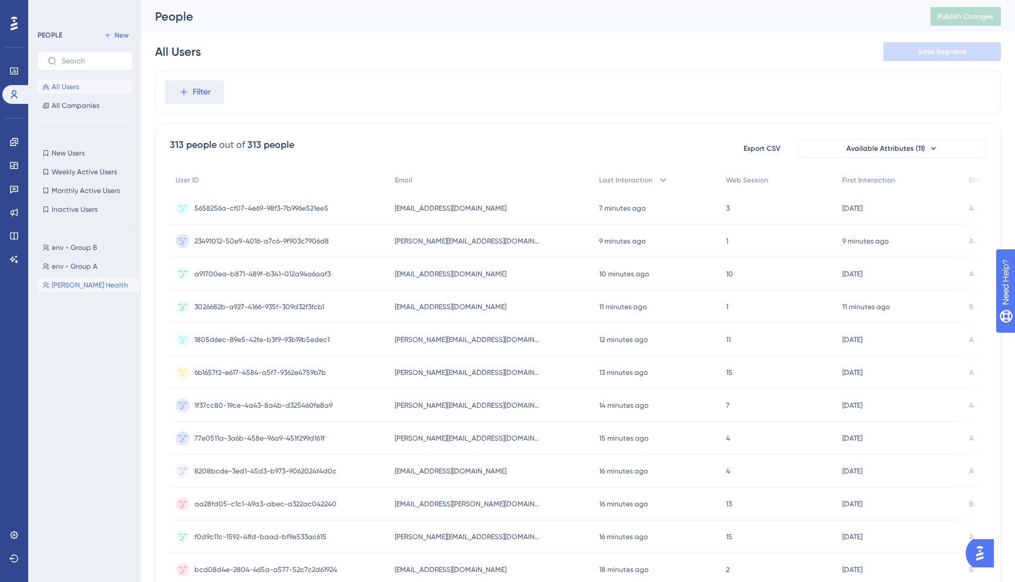
click at [86, 285] on span "[PERSON_NAME] Health" at bounding box center [90, 285] width 76 height 9
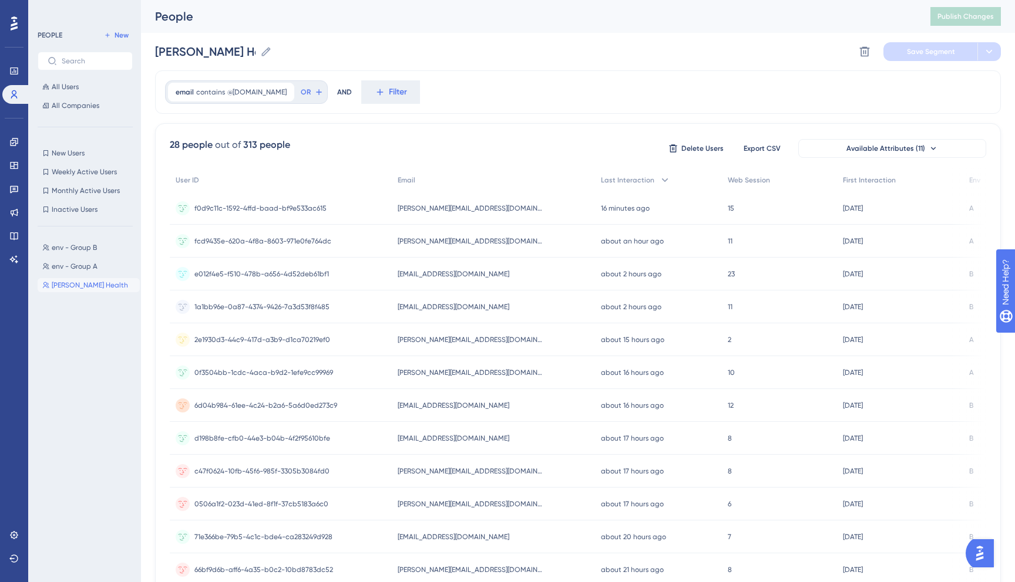
click at [86, 285] on span "[PERSON_NAME] Health" at bounding box center [90, 285] width 76 height 9
click at [76, 79] on div "PEOPLE New All Users All Companies" at bounding box center [85, 70] width 95 height 85
click at [78, 89] on span "All Users" at bounding box center [65, 86] width 27 height 9
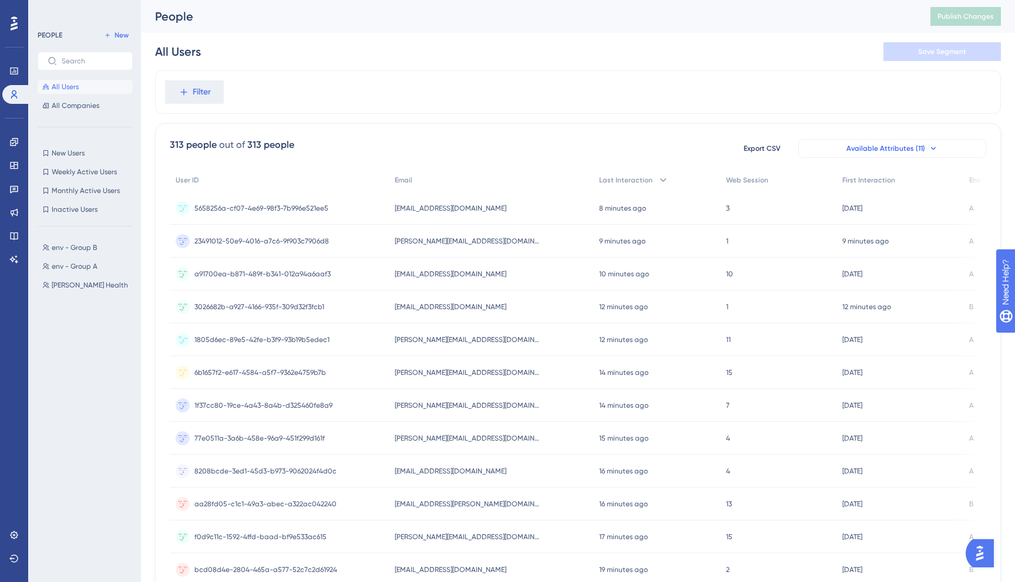
click at [935, 141] on button "Available Attributes (11)" at bounding box center [892, 148] width 188 height 19
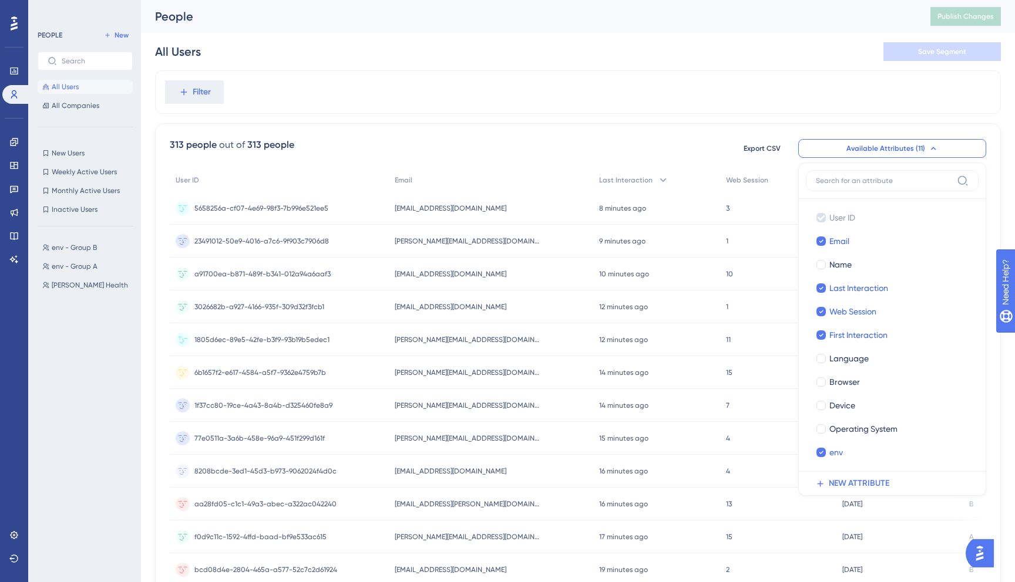
scroll to position [38, 0]
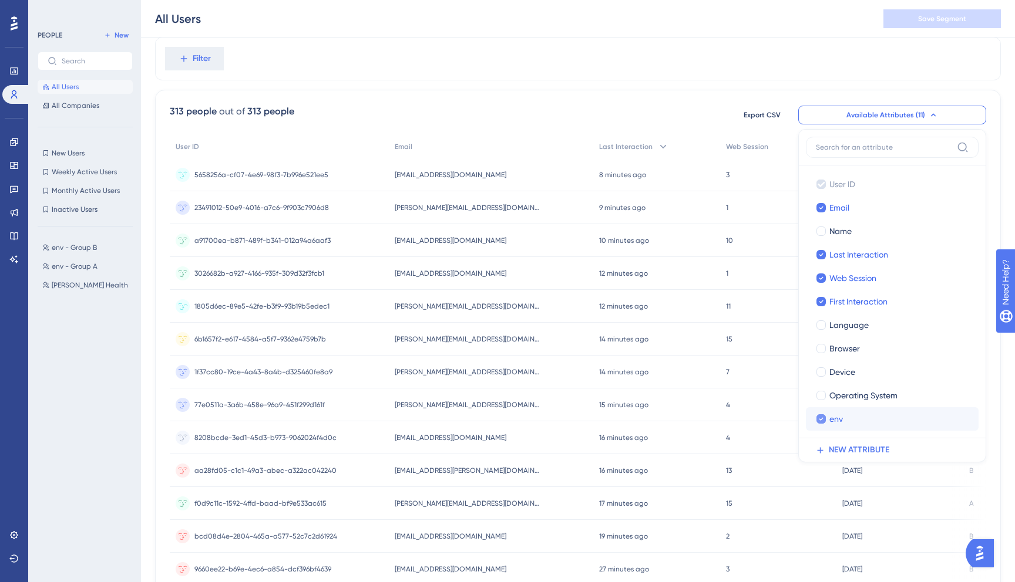
click at [830, 425] on span "env" at bounding box center [836, 419] width 14 height 14
checkbox input "false"
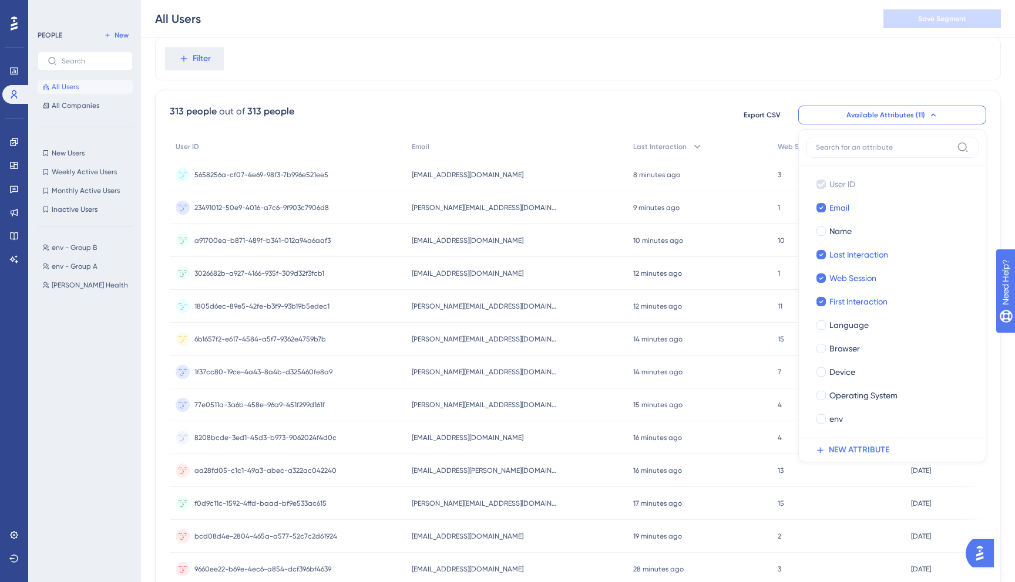
click at [942, 40] on div "Filter" at bounding box center [578, 58] width 846 height 43
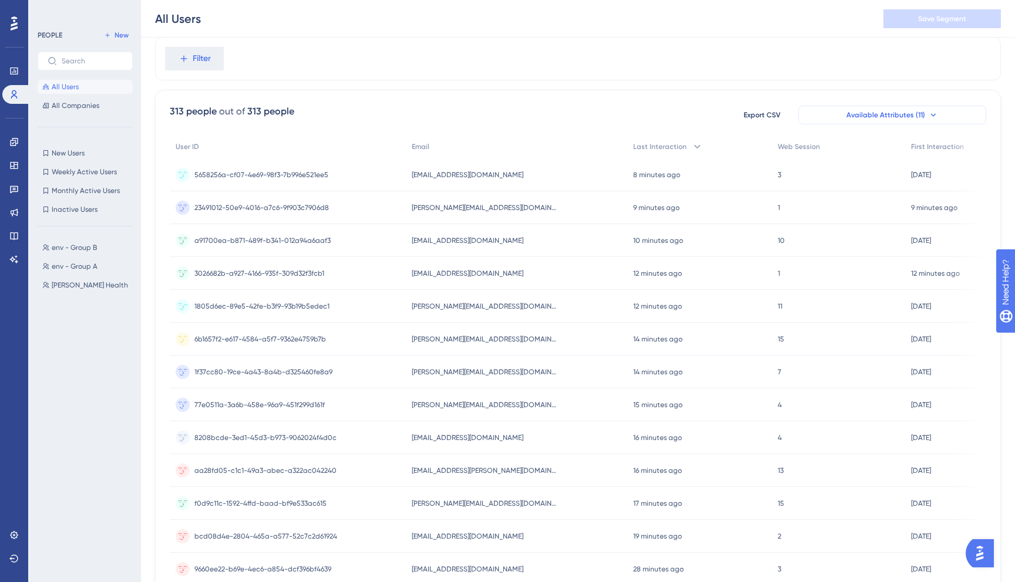
click at [918, 110] on span "Available Attributes (11)" at bounding box center [885, 114] width 79 height 9
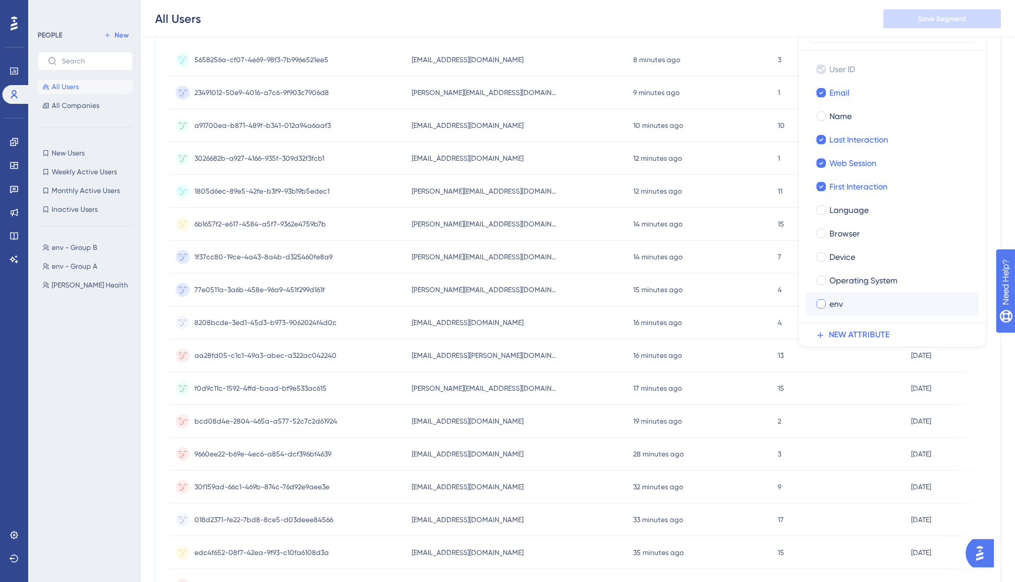
scroll to position [138, 0]
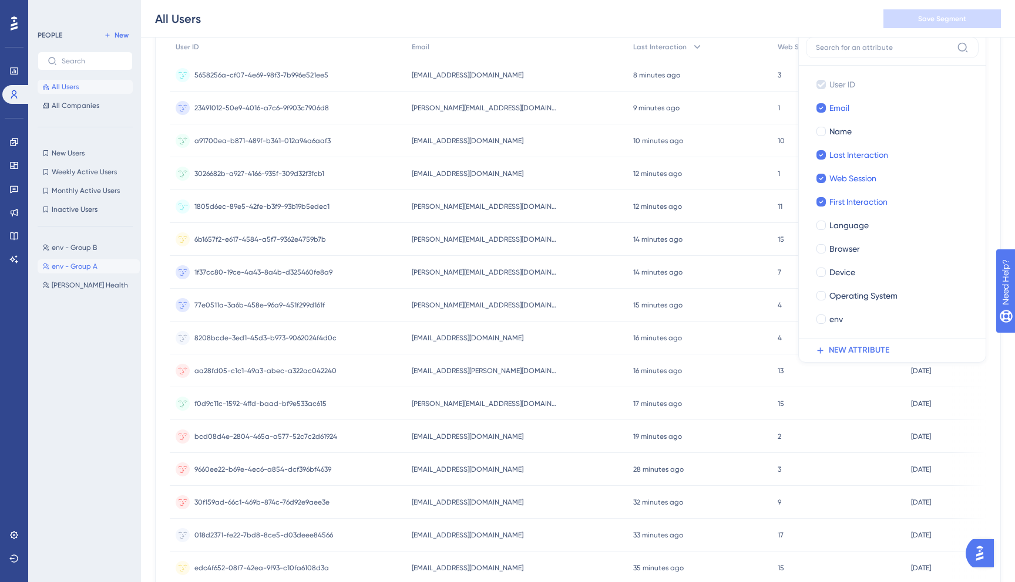
click at [72, 265] on span "env - Group A" at bounding box center [75, 266] width 46 height 9
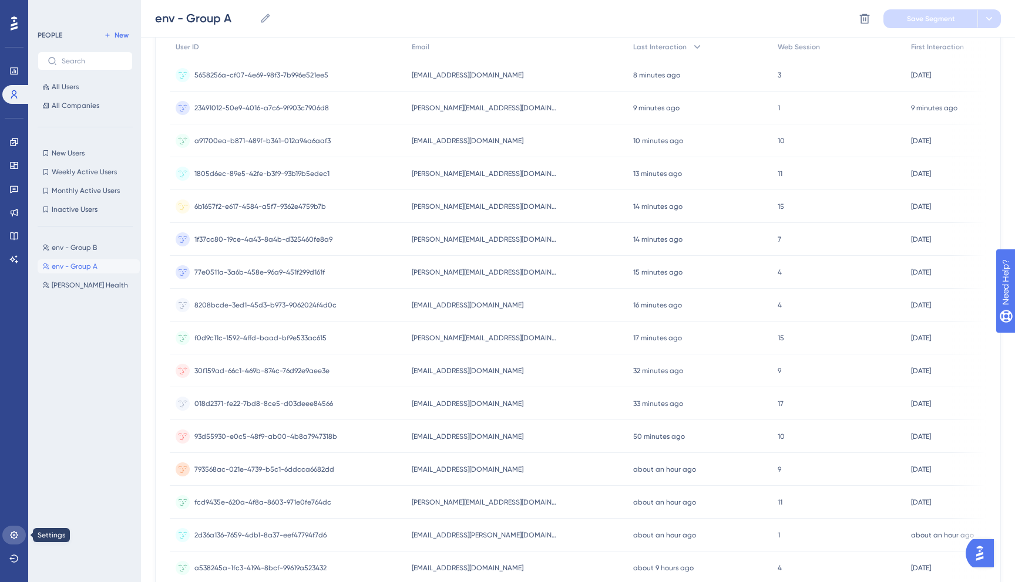
click at [12, 537] on icon at bounding box center [13, 535] width 9 height 9
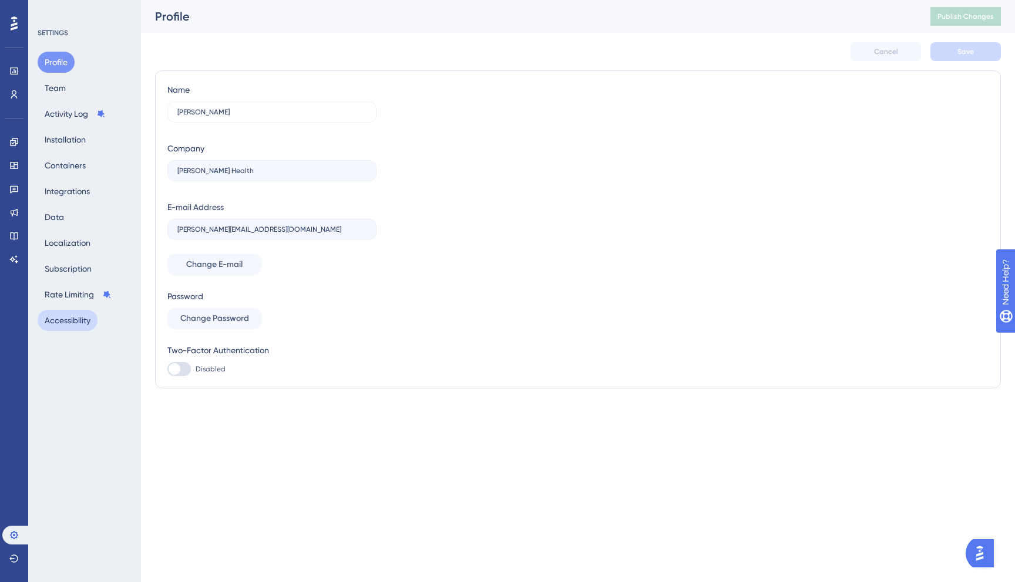
click at [85, 322] on button "Accessibility" at bounding box center [68, 320] width 60 height 21
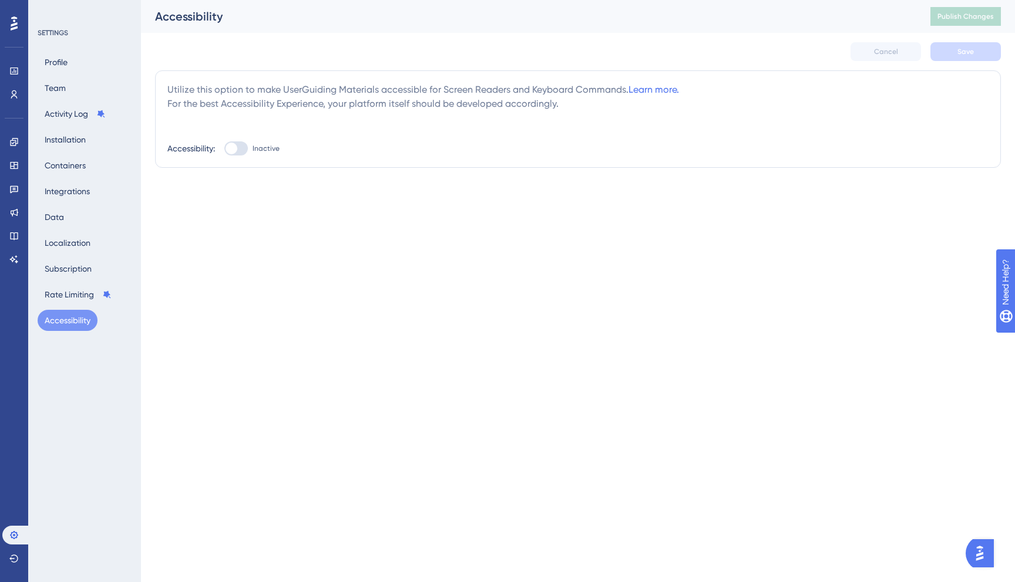
click at [66, 283] on div "Profile Team Activity Log Installation Containers Integrations Data Localizatio…" at bounding box center [85, 191] width 95 height 279
click at [66, 289] on button "Rate Limiting" at bounding box center [78, 294] width 81 height 21
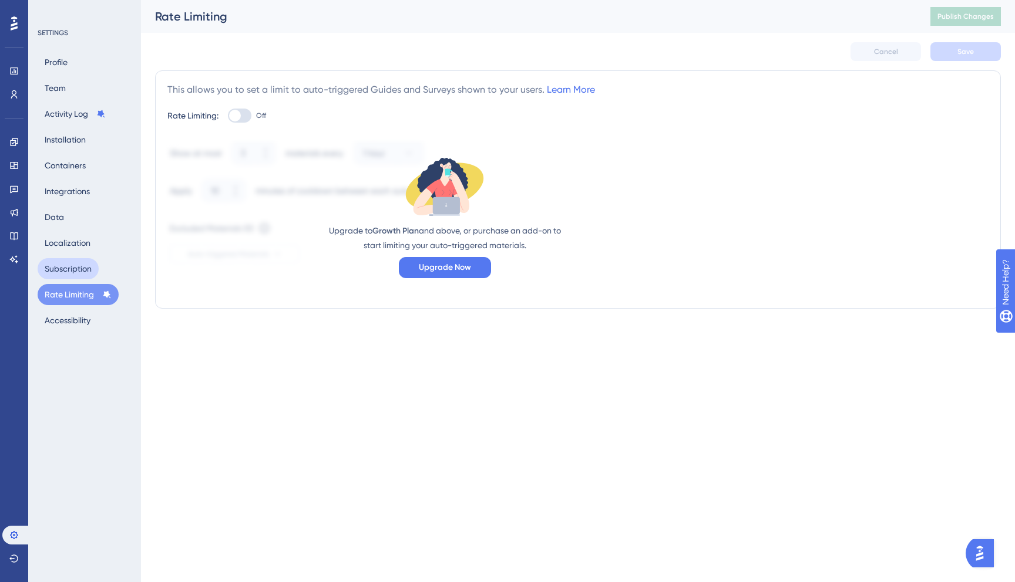
click at [72, 258] on button "Subscription" at bounding box center [68, 268] width 61 height 21
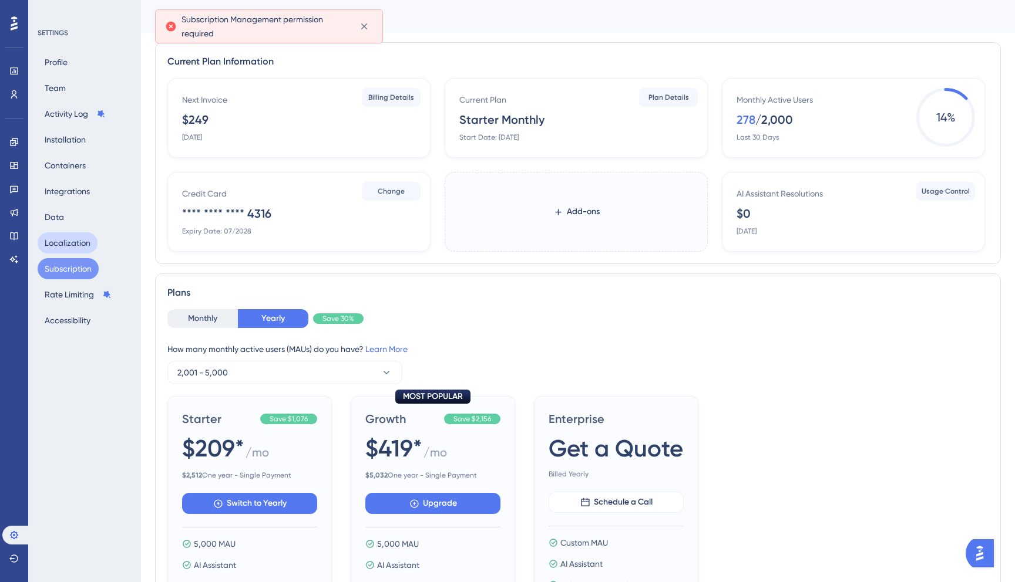
click at [61, 244] on button "Localization" at bounding box center [68, 243] width 60 height 21
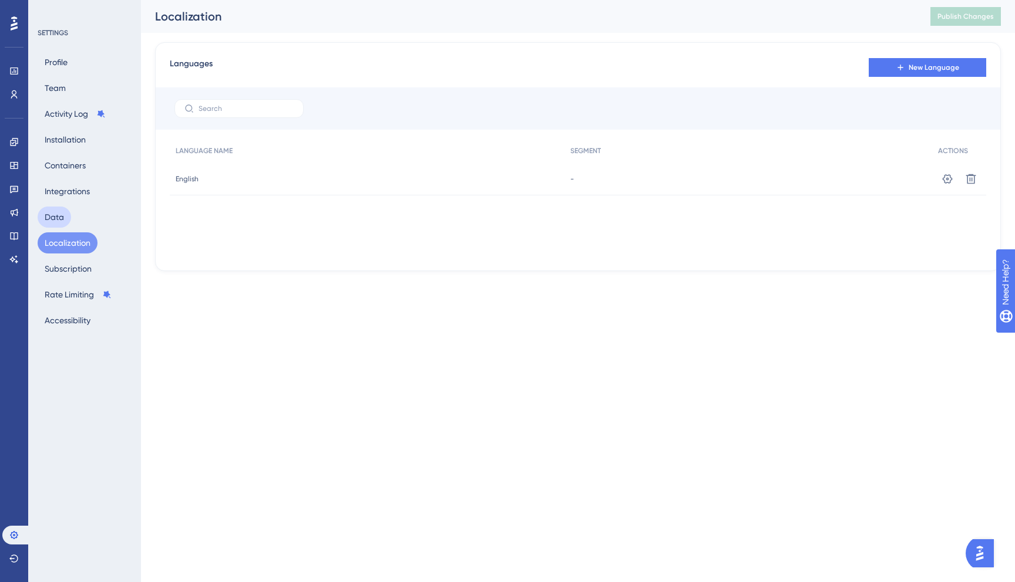
click at [63, 213] on button "Data" at bounding box center [54, 217] width 33 height 21
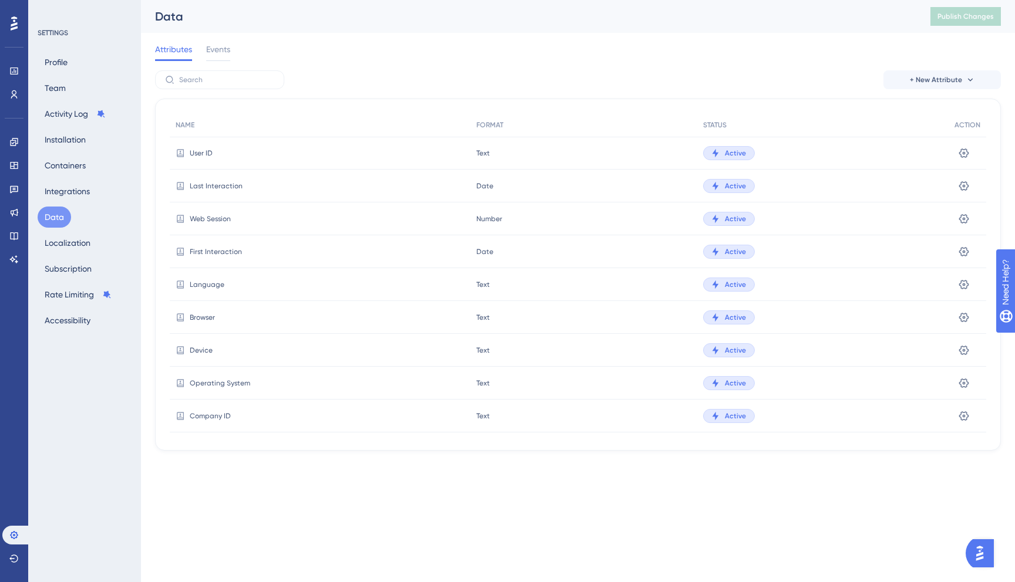
click at [221, 412] on span "Company ID" at bounding box center [210, 416] width 41 height 9
click at [911, 82] on span "+ New Attribute" at bounding box center [936, 79] width 52 height 9
click at [907, 121] on div "Custom Attribute Custom Attribute" at bounding box center [941, 113] width 83 height 23
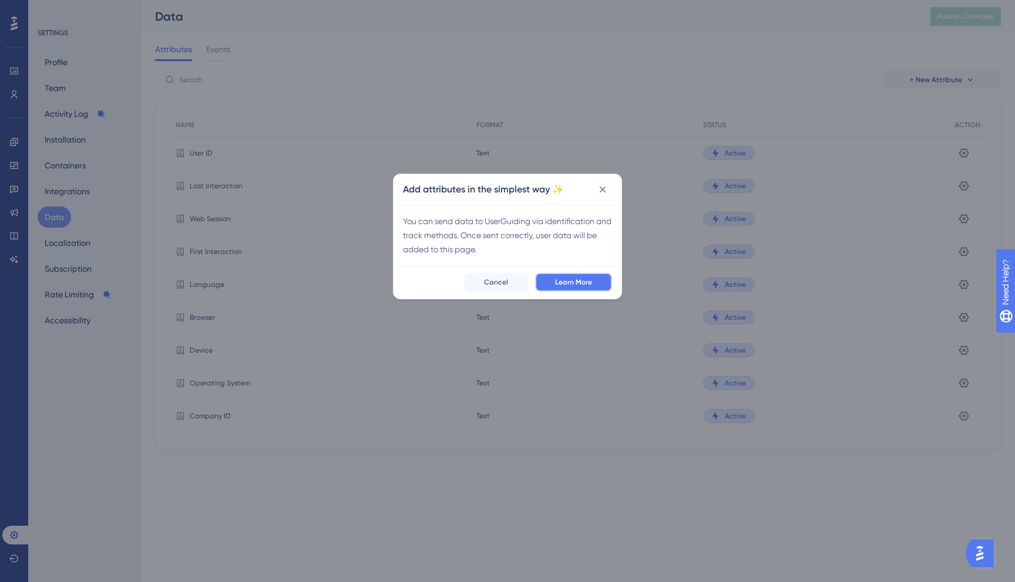
click at [568, 283] on span "Learn More" at bounding box center [573, 282] width 37 height 9
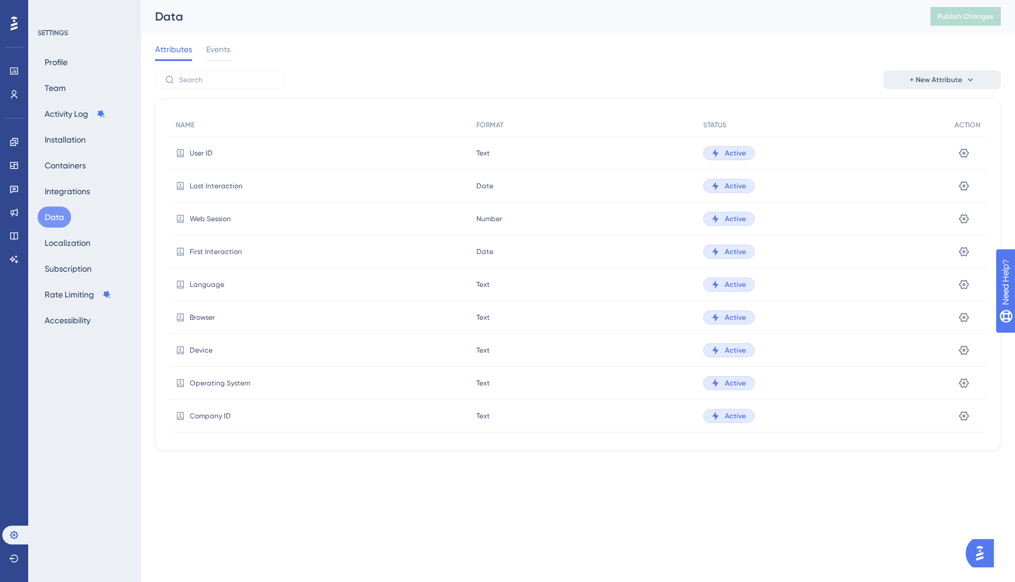
click at [975, 79] on button "+ New Attribute" at bounding box center [941, 79] width 117 height 19
click at [953, 113] on span "Custom Attribute" at bounding box center [932, 113] width 64 height 14
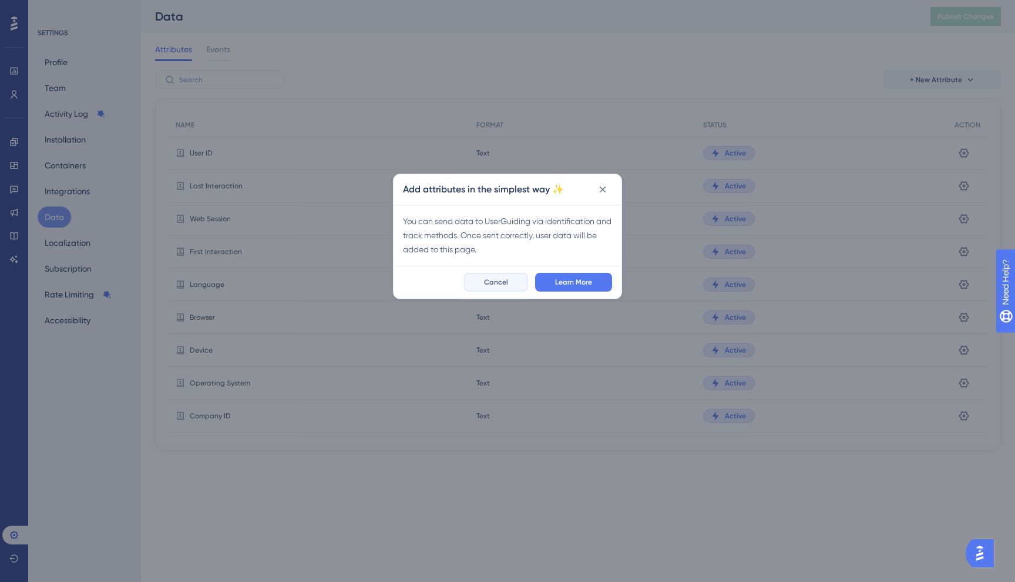
click at [498, 285] on span "Cancel" at bounding box center [496, 282] width 24 height 9
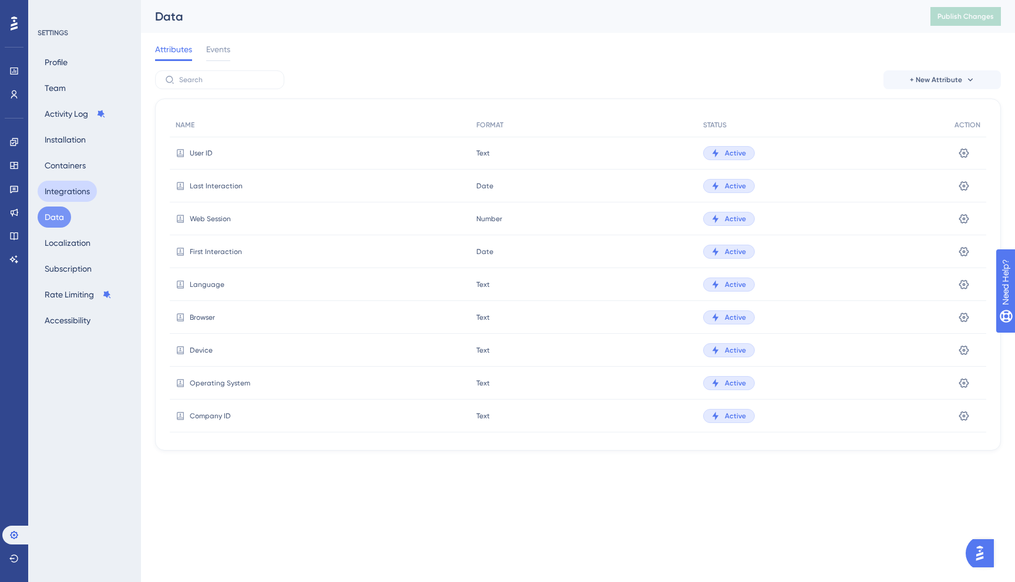
click at [63, 184] on button "Integrations" at bounding box center [67, 191] width 59 height 21
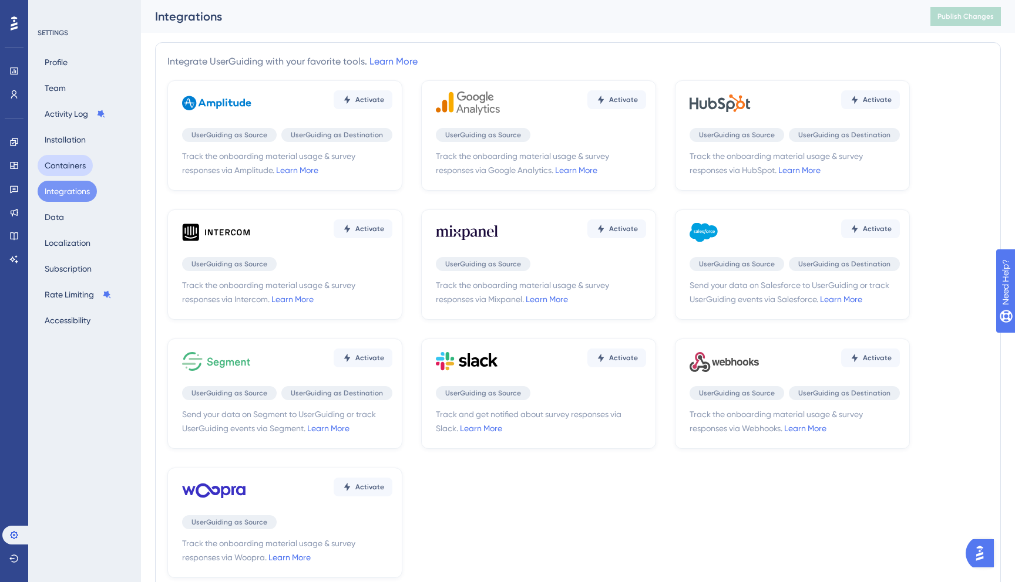
click at [53, 163] on button "Containers" at bounding box center [65, 165] width 55 height 21
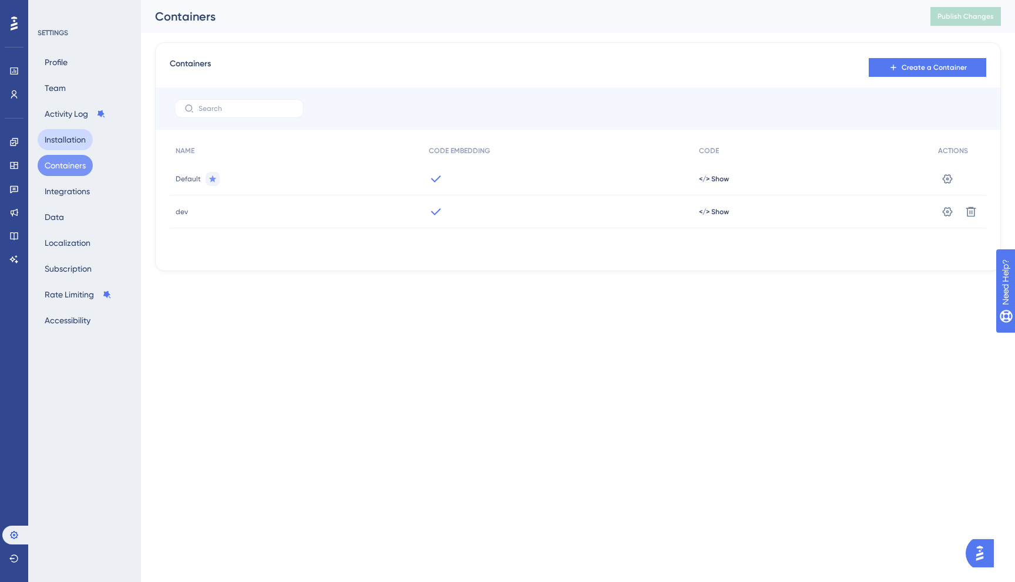
click at [68, 143] on button "Installation" at bounding box center [65, 139] width 55 height 21
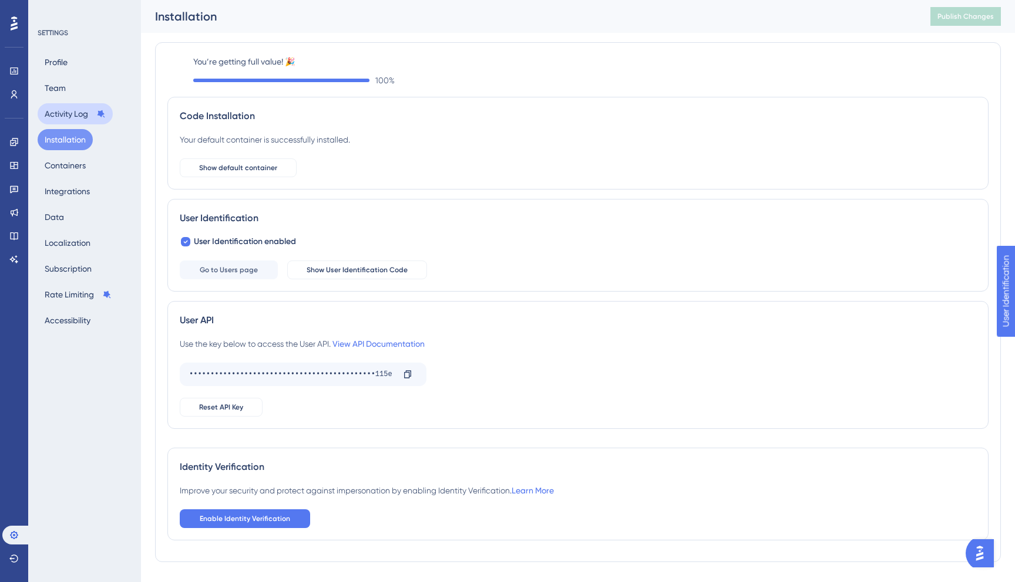
click at [54, 119] on button "Activity Log" at bounding box center [75, 113] width 75 height 21
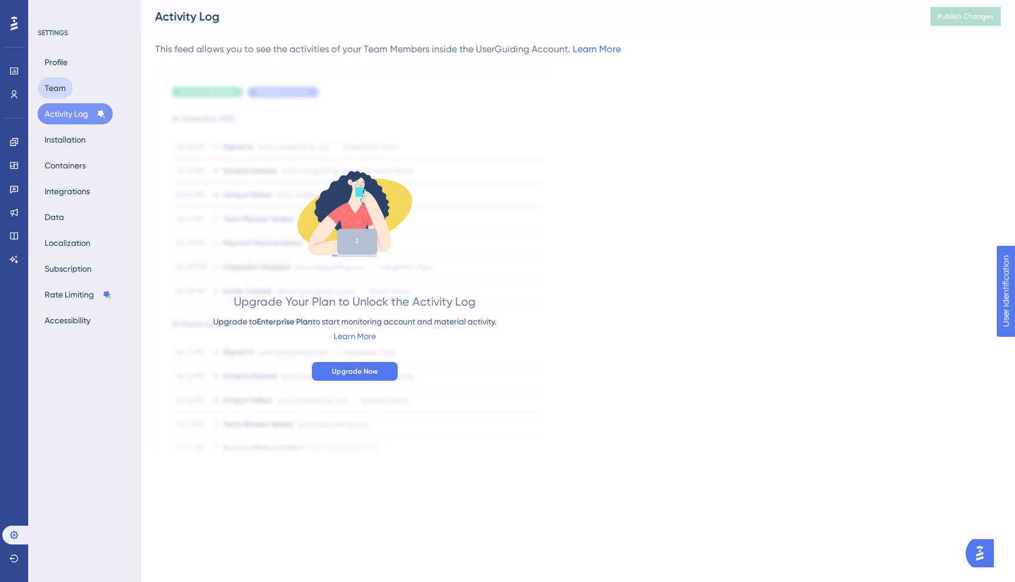
click at [62, 93] on button "Team" at bounding box center [55, 88] width 35 height 21
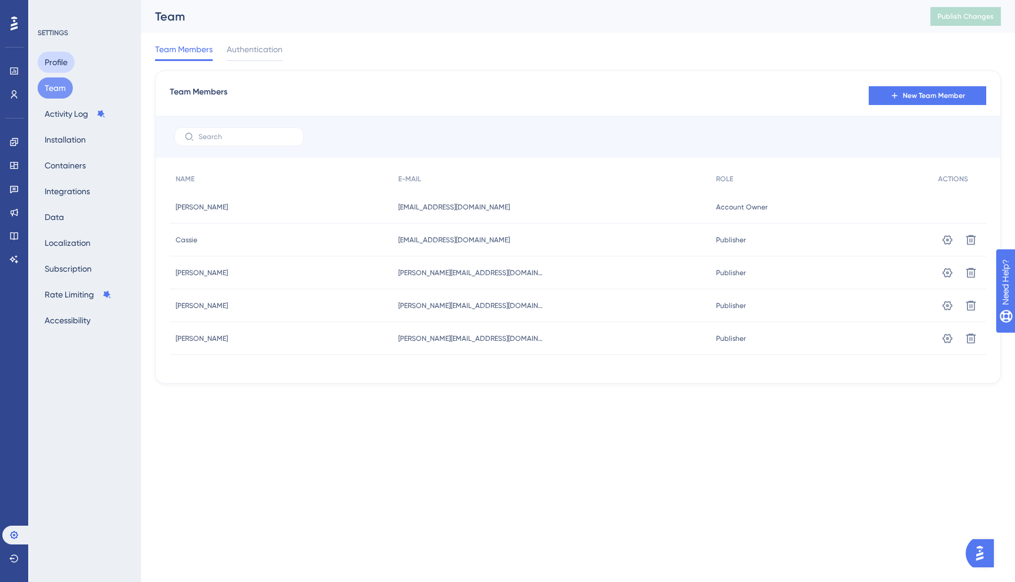
click at [57, 69] on button "Profile" at bounding box center [56, 62] width 37 height 21
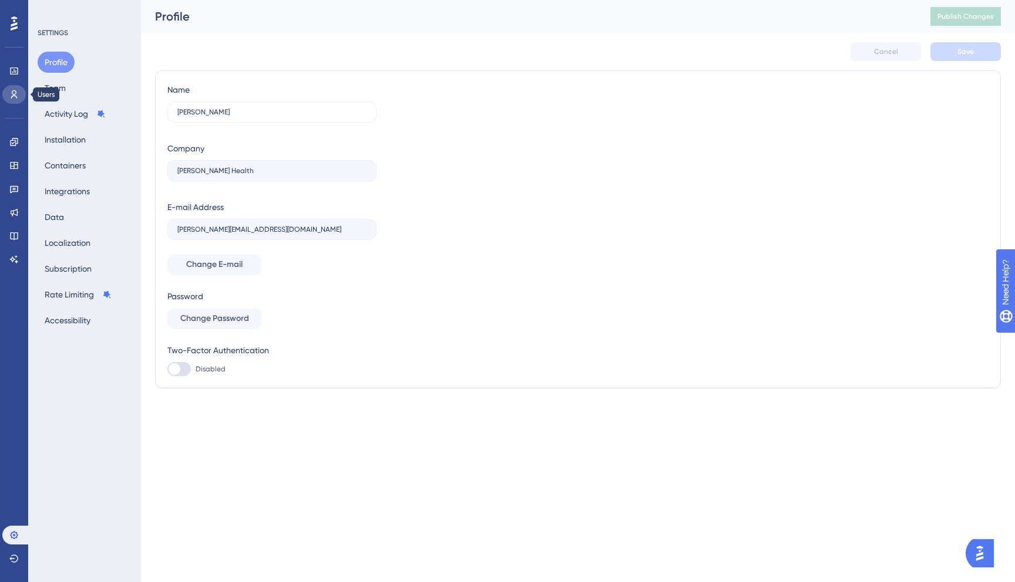
click at [12, 97] on icon at bounding box center [13, 94] width 9 height 9
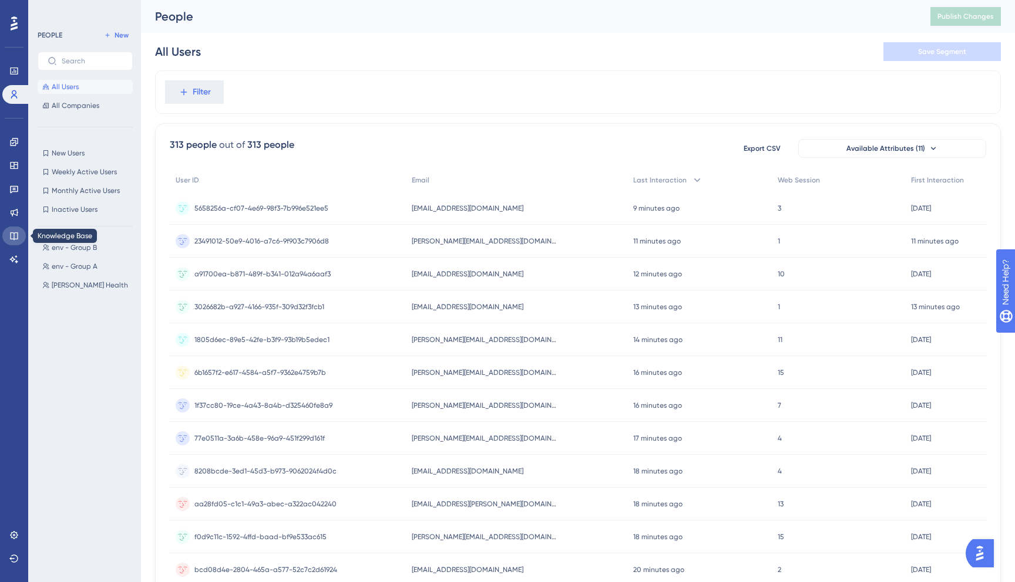
click at [15, 233] on icon at bounding box center [14, 237] width 8 height 8
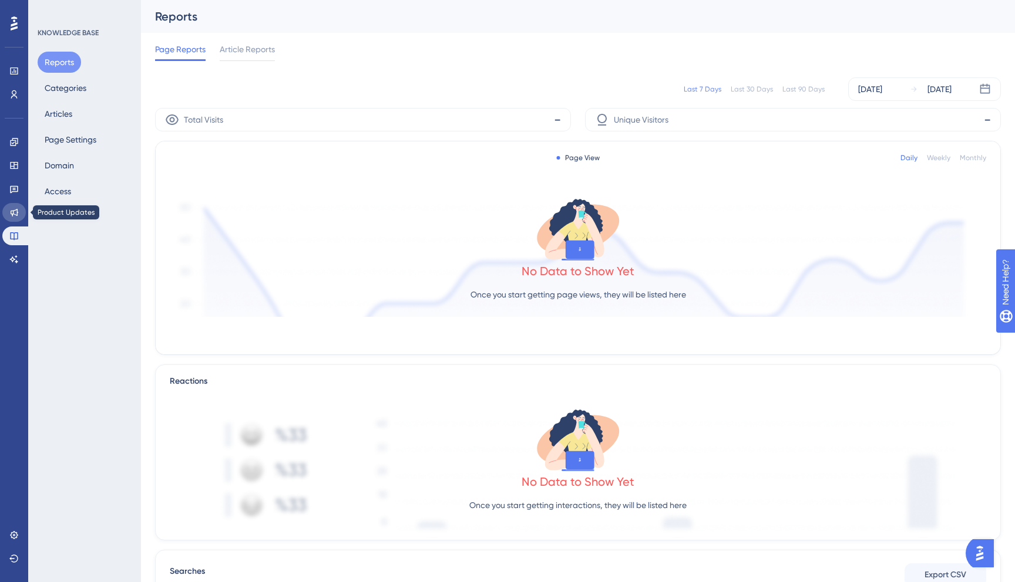
click at [12, 206] on link at bounding box center [13, 212] width 23 height 19
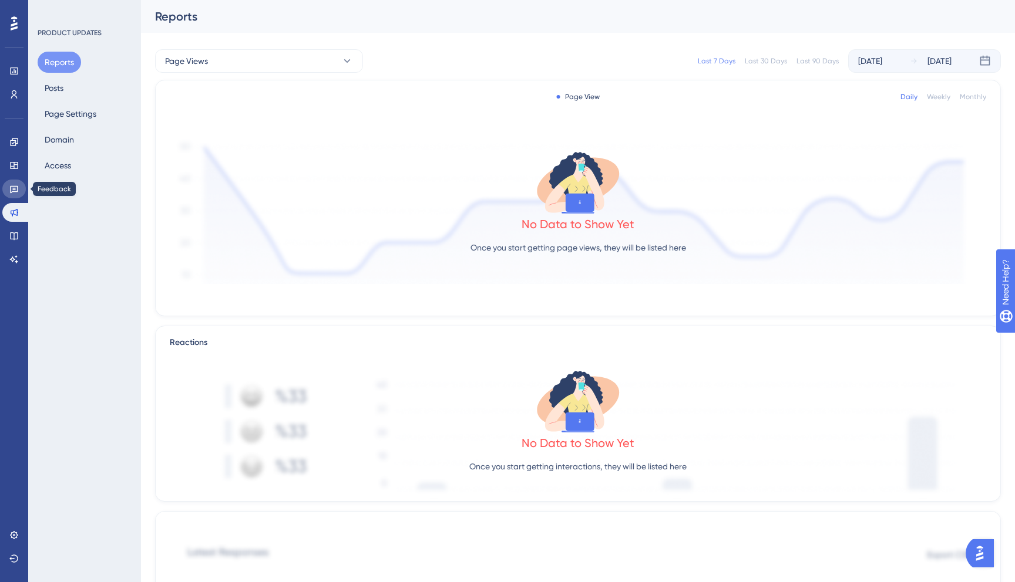
click at [15, 187] on icon at bounding box center [14, 190] width 8 height 8
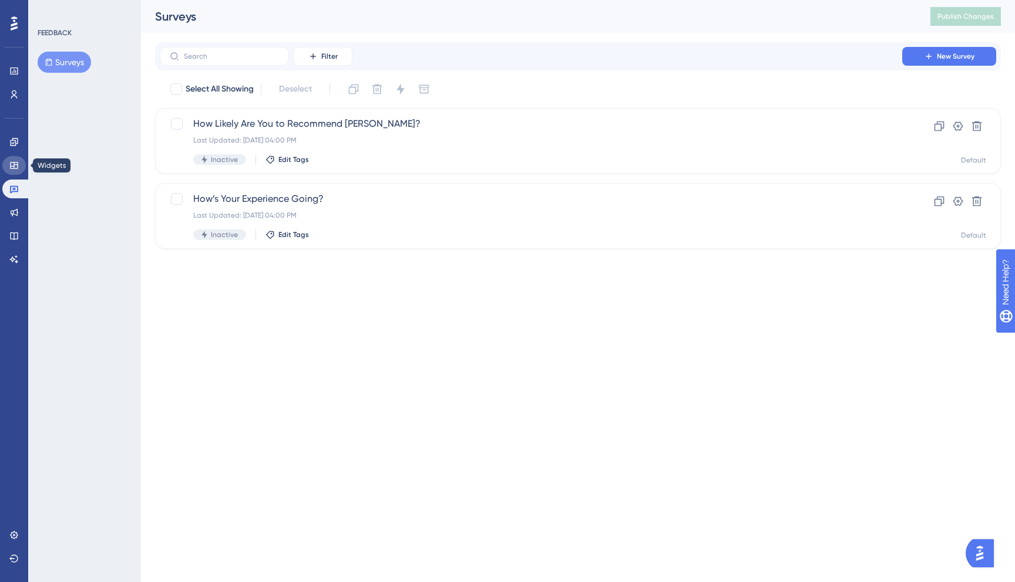
click at [7, 165] on link at bounding box center [13, 165] width 23 height 19
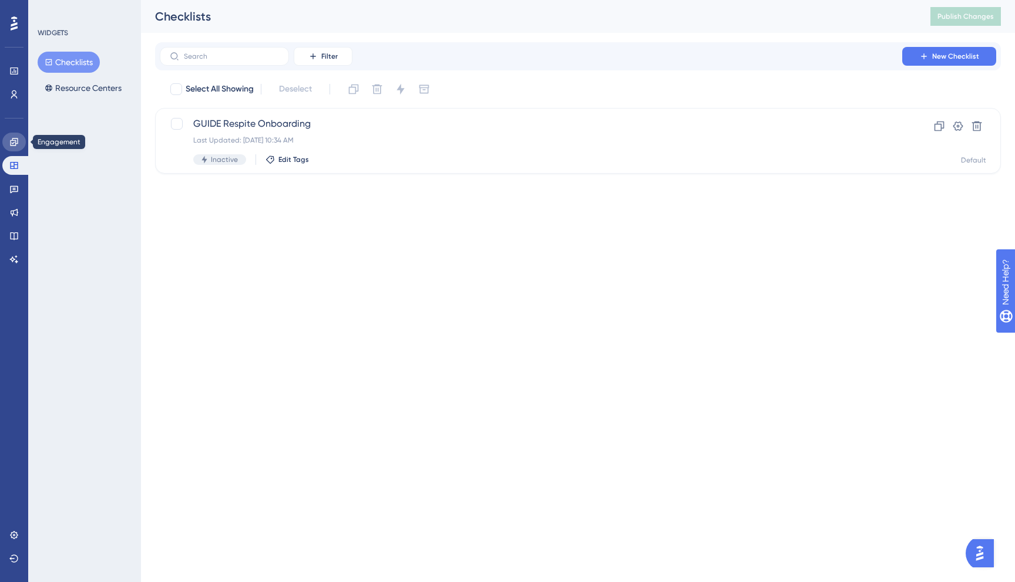
click at [14, 150] on link at bounding box center [13, 142] width 23 height 19
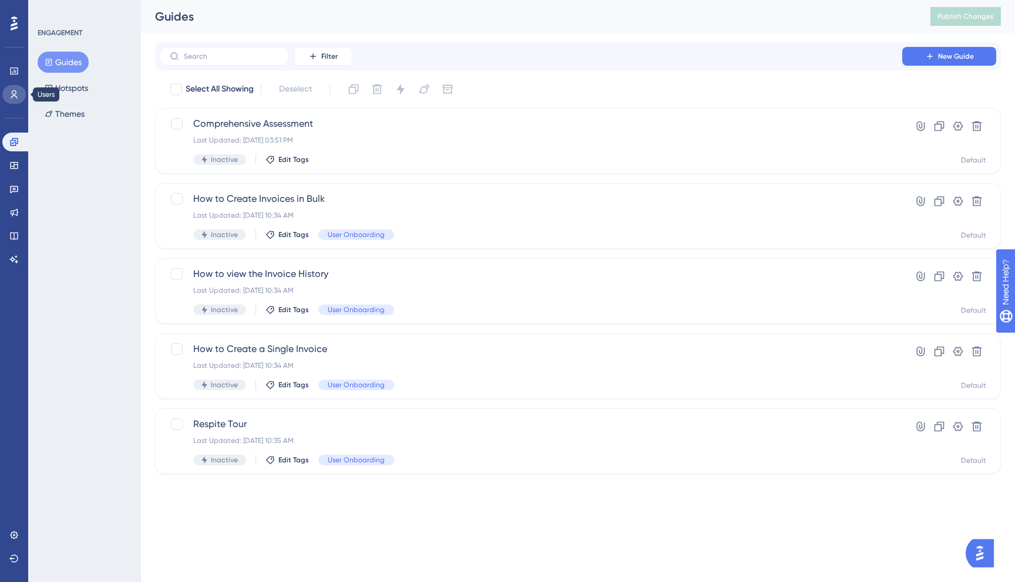
click at [14, 99] on icon at bounding box center [13, 94] width 9 height 9
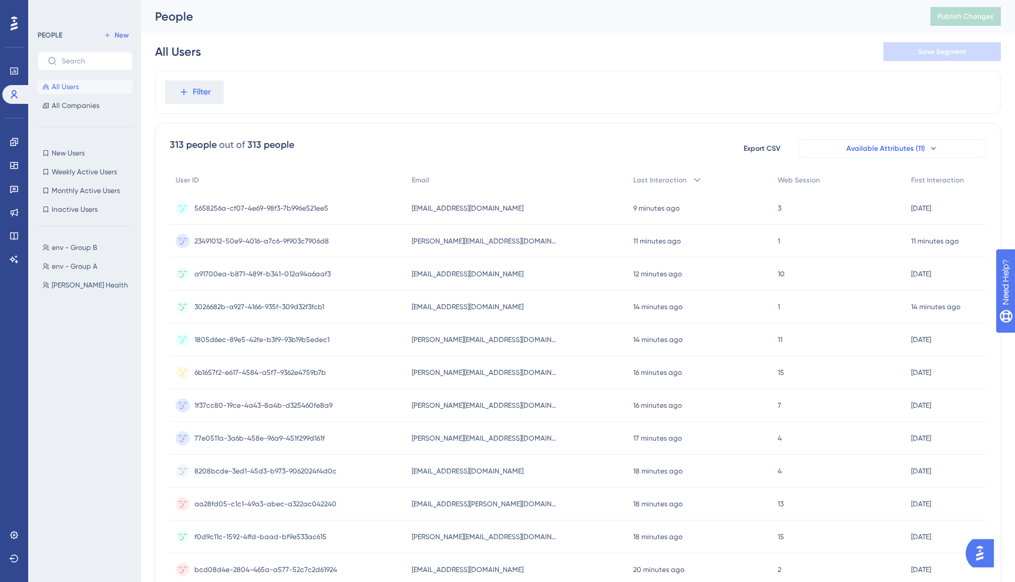
click at [902, 148] on span "Available Attributes (11)" at bounding box center [885, 148] width 79 height 9
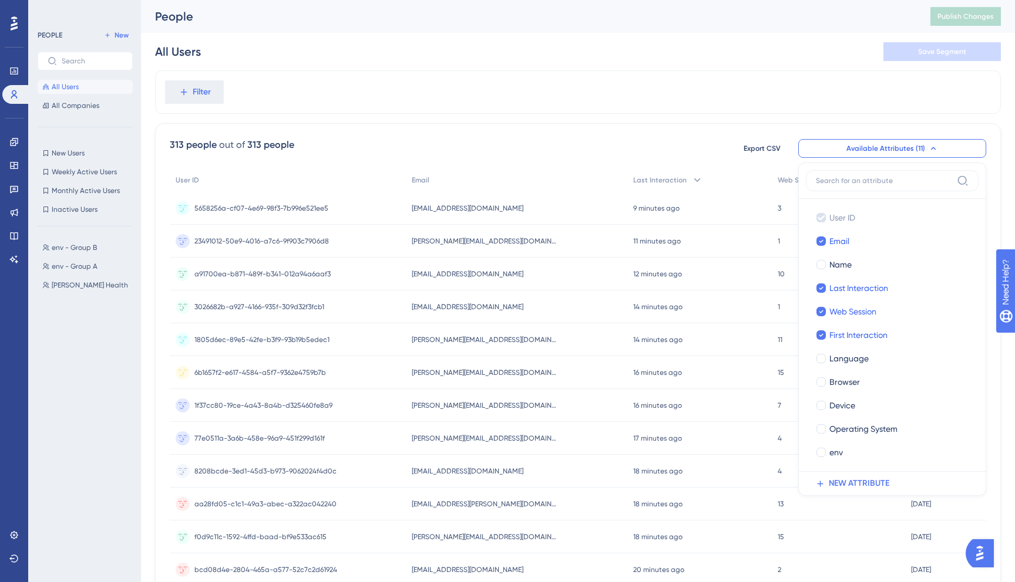
click at [1003, 213] on div "Performance Users Engagement Widgets Feedback Product Updates Knowledge Base AI…" at bounding box center [578, 460] width 874 height 921
